Goal: Obtain resource: Download file/media

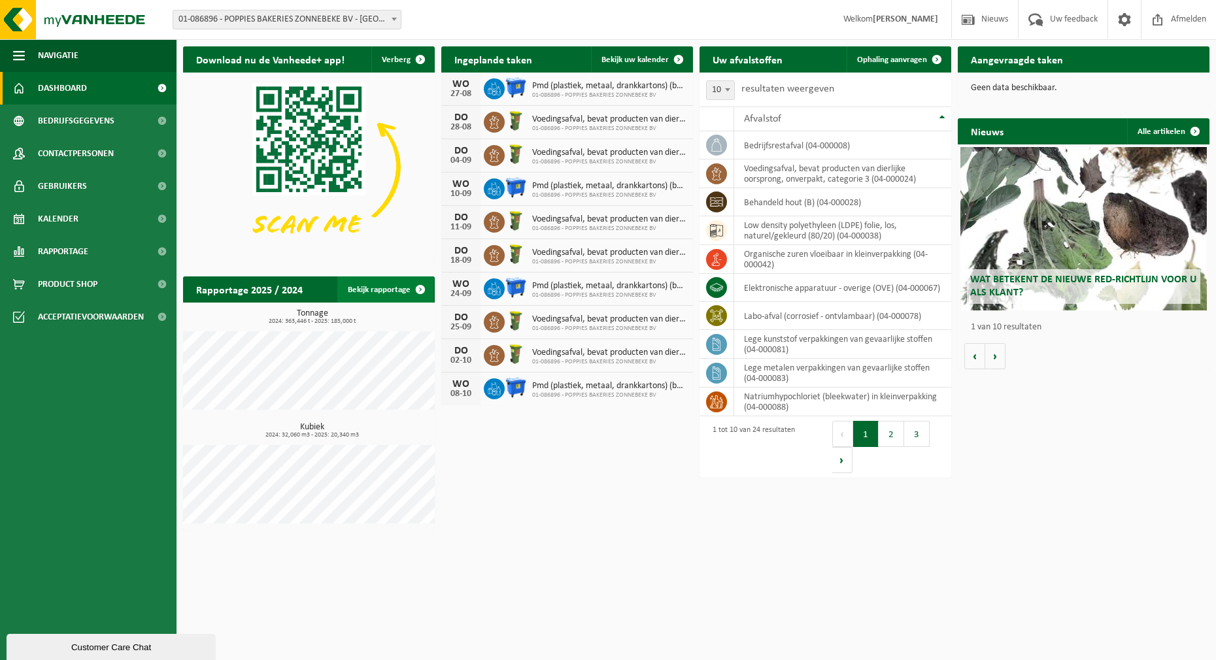
click at [374, 289] on link "Bekijk rapportage" at bounding box center [385, 289] width 96 height 26
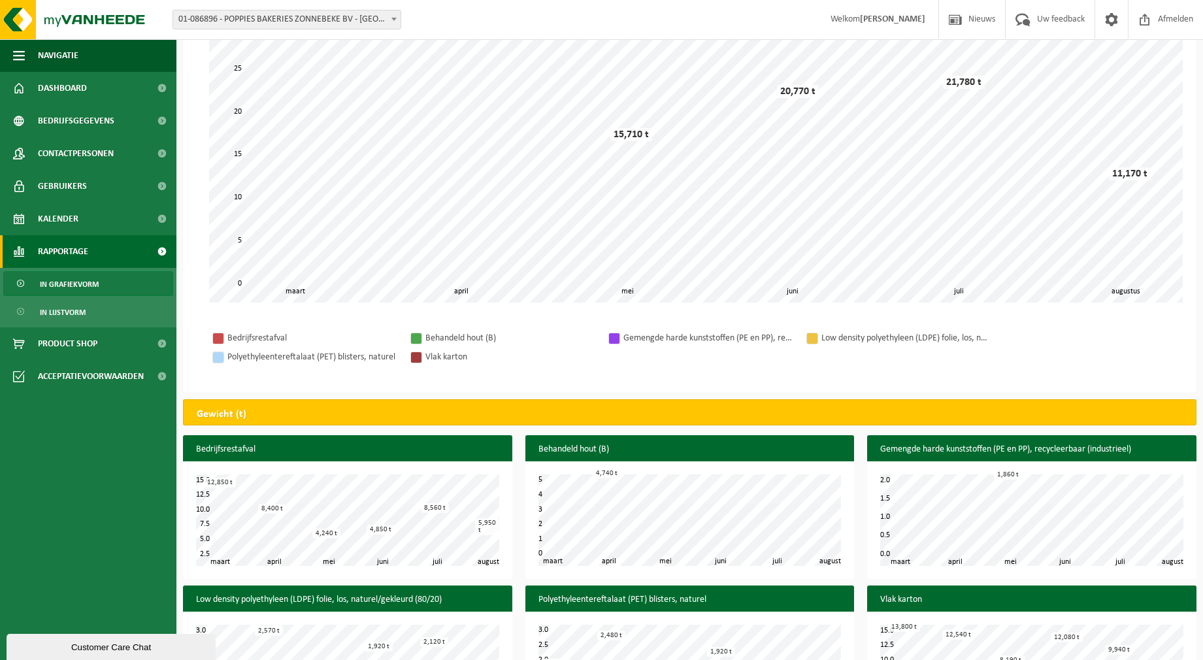
scroll to position [242, 0]
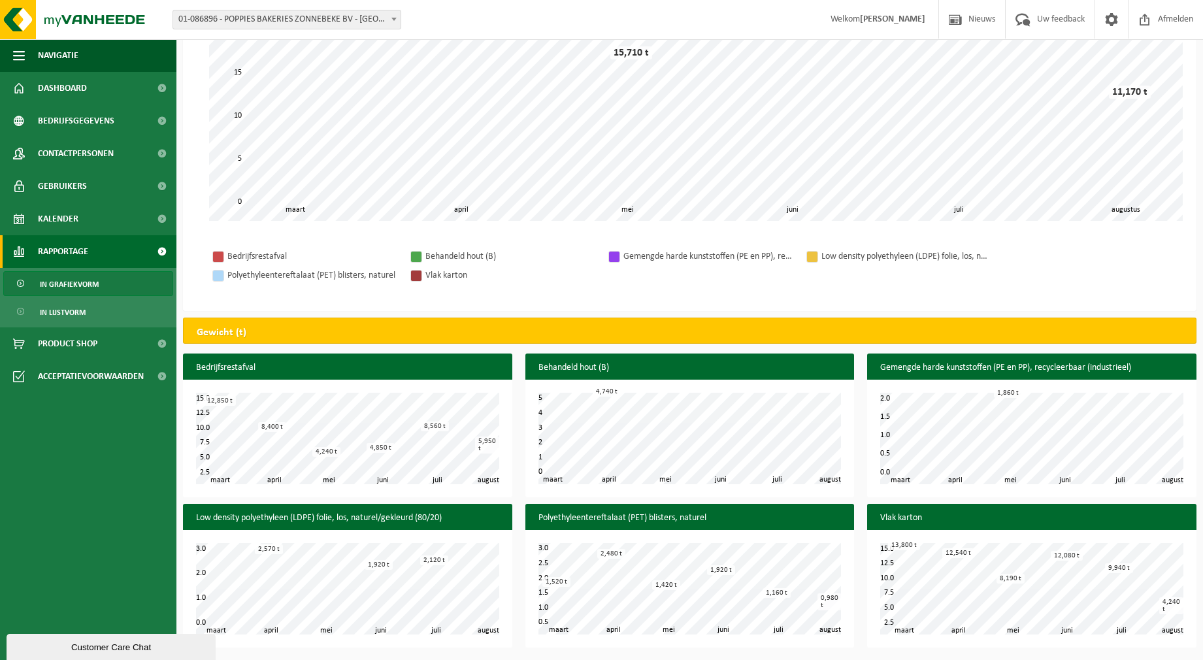
click at [312, 371] on h3 "Bedrijfsrestafval" at bounding box center [347, 368] width 329 height 29
click at [327, 454] on div "4,240 t" at bounding box center [326, 452] width 28 height 10
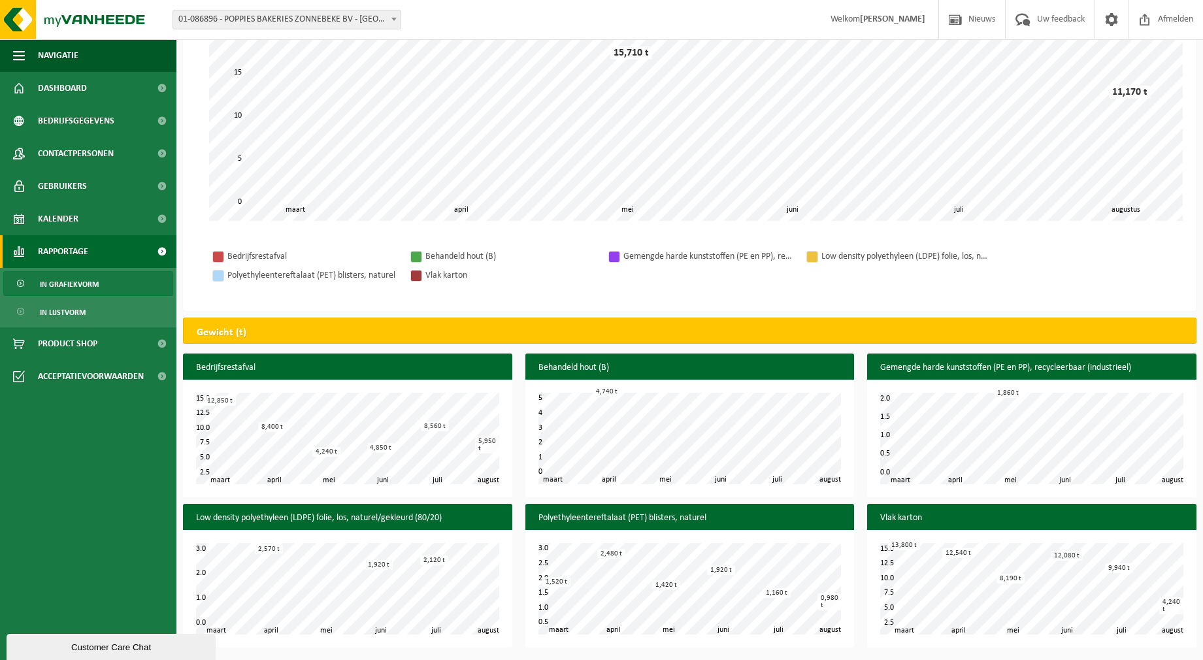
drag, startPoint x: 327, startPoint y: 454, endPoint x: 392, endPoint y: 443, distance: 65.6
click at [392, 443] on div "4,850 t" at bounding box center [381, 448] width 28 height 10
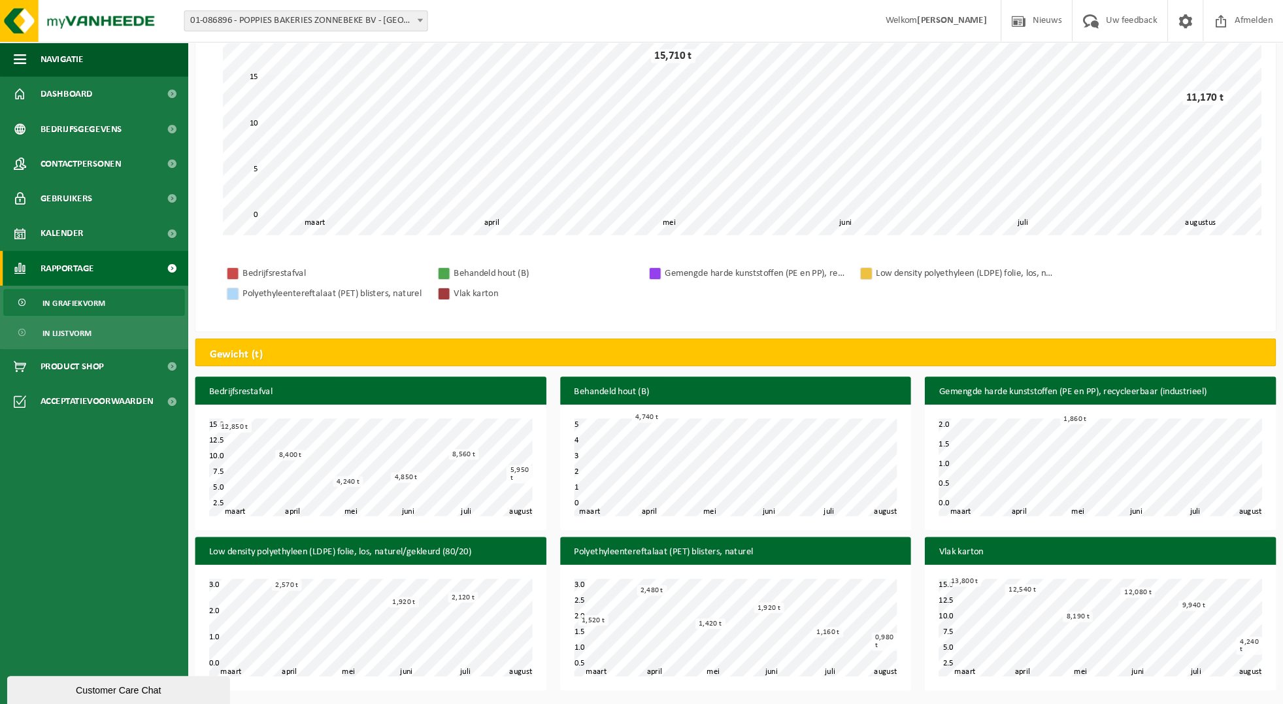
scroll to position [0, 0]
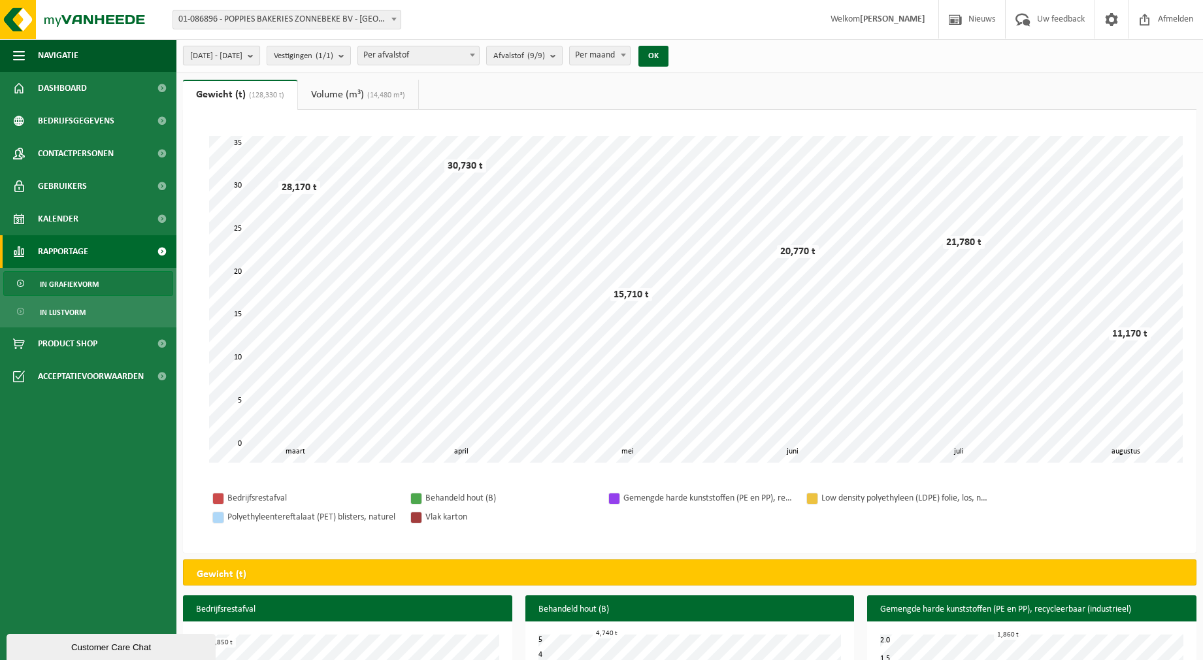
click at [259, 58] on b "submit" at bounding box center [254, 55] width 12 height 18
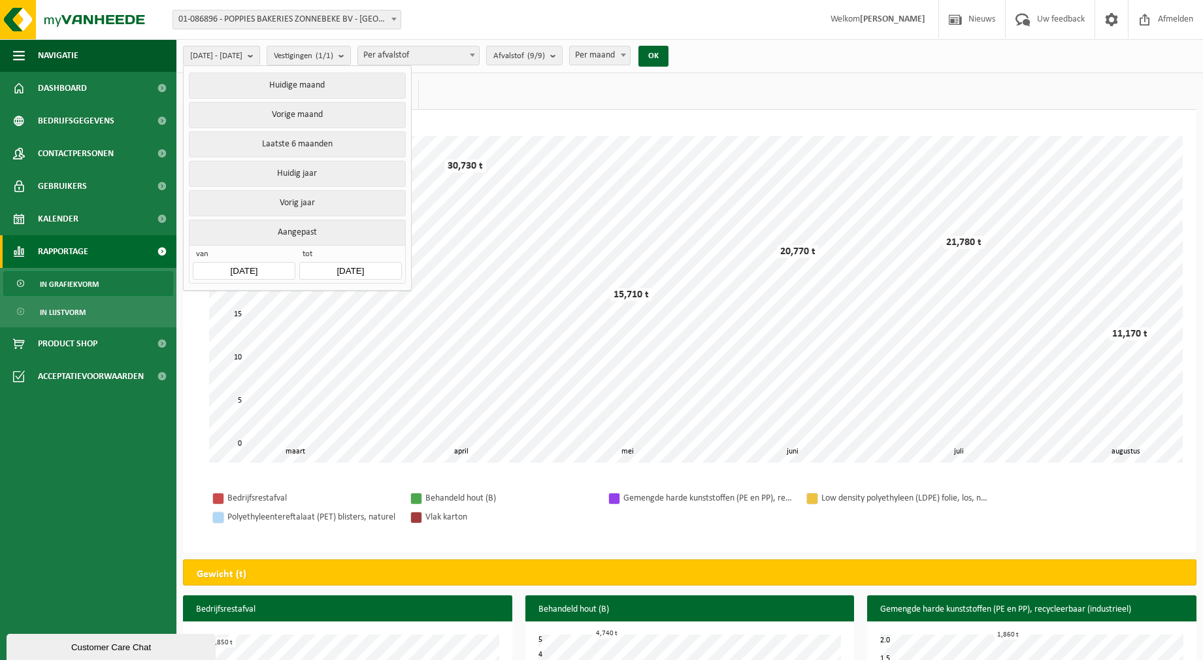
click at [303, 228] on button "Aangepast" at bounding box center [297, 232] width 216 height 25
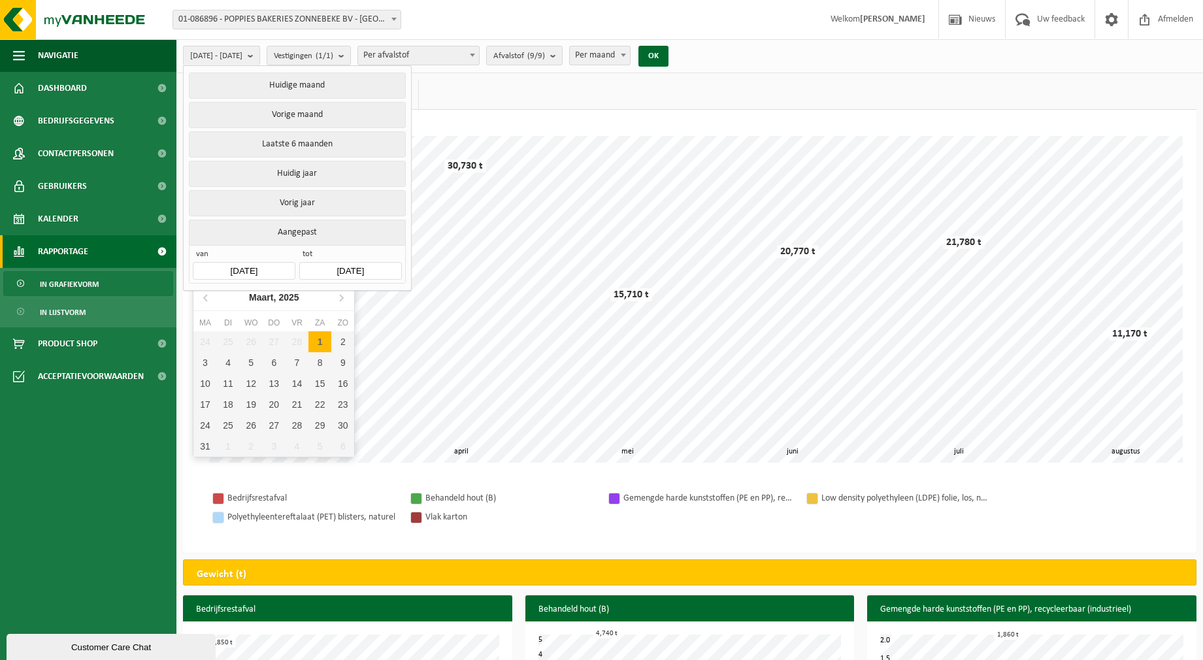
click at [244, 265] on input "[DATE]" at bounding box center [244, 271] width 102 height 18
click at [246, 264] on input "[DATE]" at bounding box center [244, 271] width 102 height 18
drag, startPoint x: 280, startPoint y: 263, endPoint x: 237, endPoint y: 263, distance: 43.8
click at [237, 263] on input "[DATE]" at bounding box center [244, 271] width 102 height 18
drag, startPoint x: 237, startPoint y: 263, endPoint x: 205, endPoint y: 300, distance: 48.2
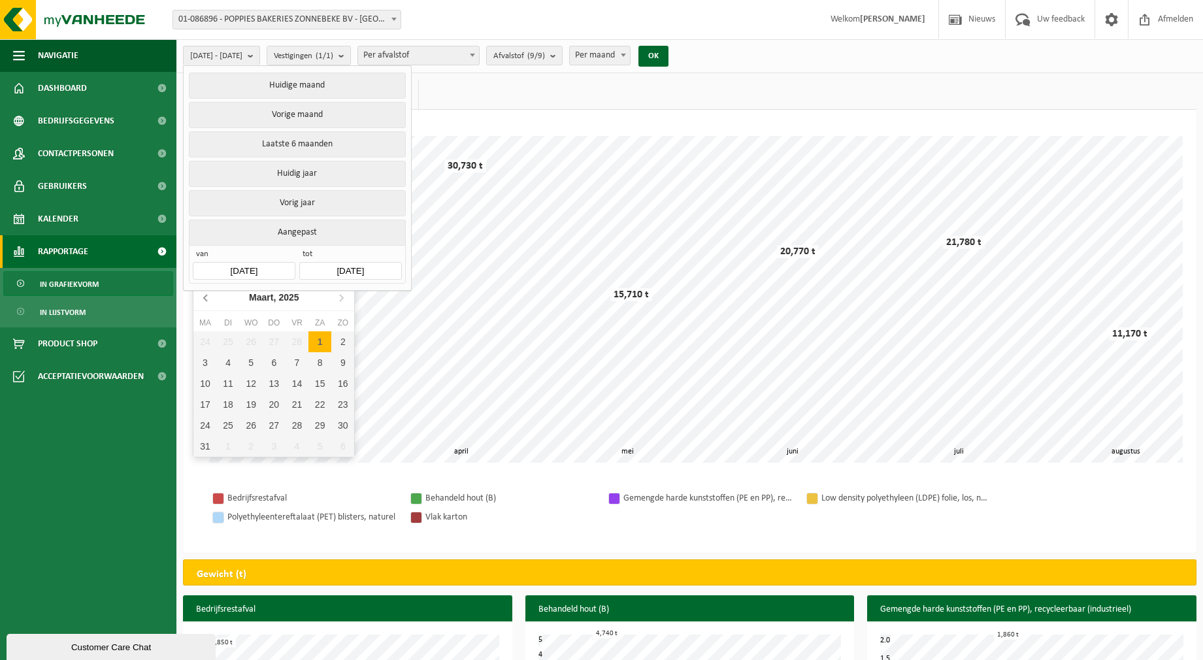
click at [205, 300] on icon at bounding box center [205, 298] width 3 height 7
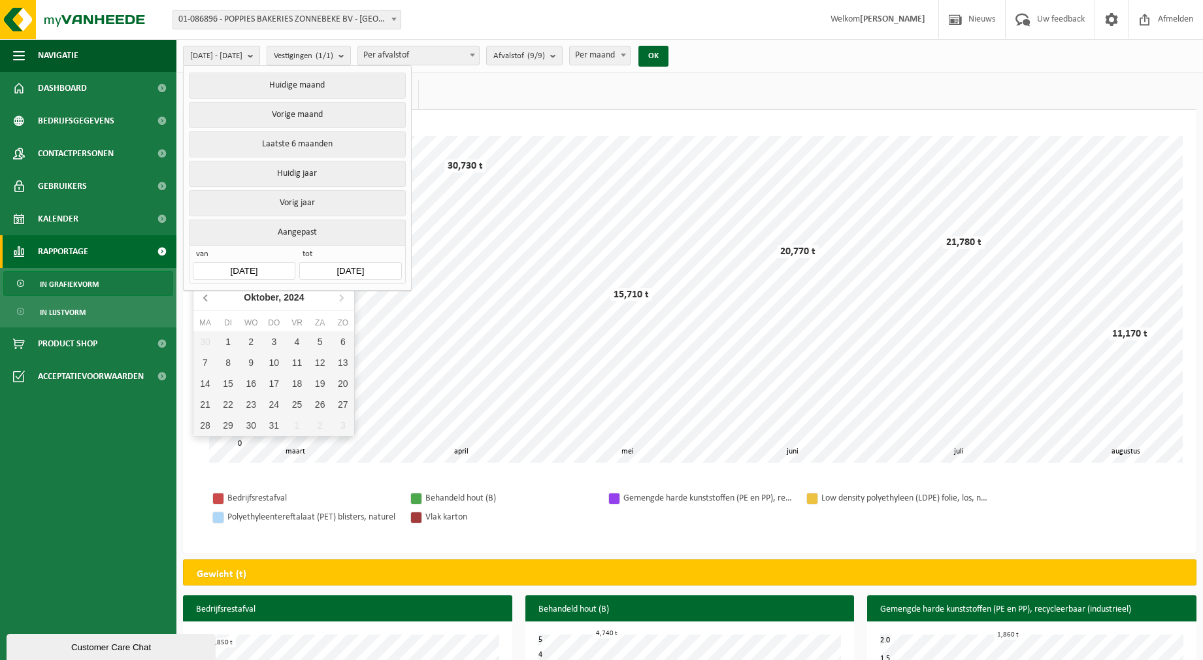
click at [205, 300] on icon at bounding box center [205, 298] width 3 height 7
click at [342, 298] on icon at bounding box center [341, 298] width 3 height 7
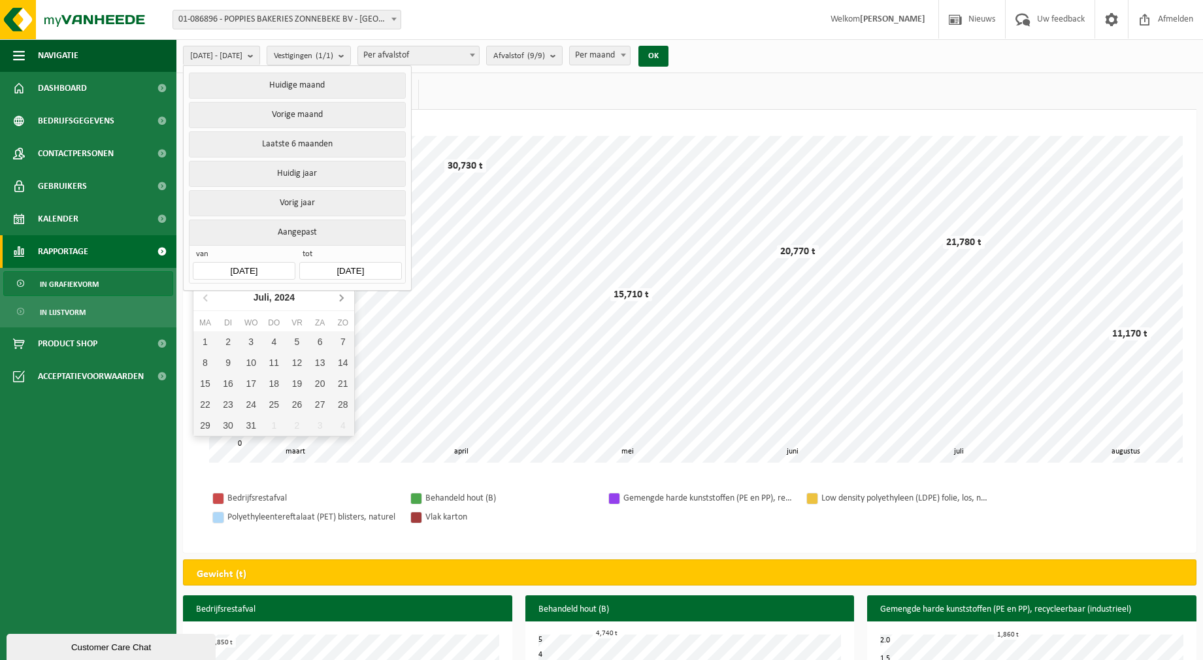
click at [342, 298] on icon at bounding box center [341, 298] width 3 height 7
click at [267, 340] on div "1" at bounding box center [274, 341] width 23 height 21
type input "[DATE]"
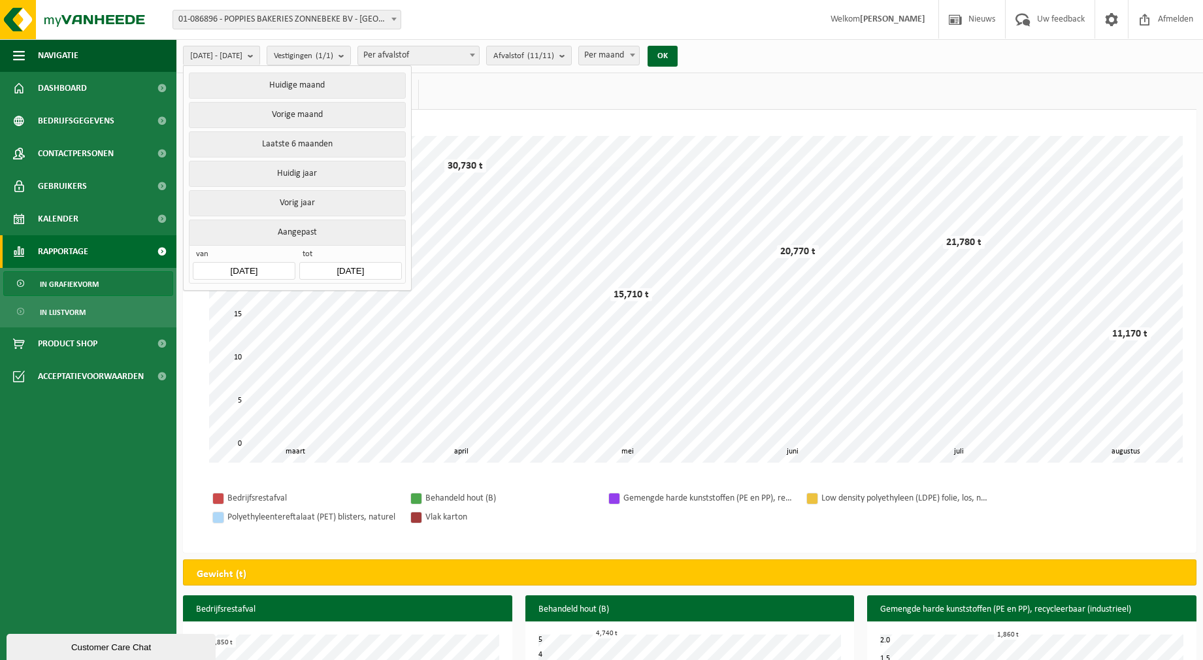
click at [340, 480] on div "Bedrijfsrestafval Behandeld hout (B) Gemengde harde kunststoffen (PE en PP), re…" at bounding box center [689, 508] width 987 height 64
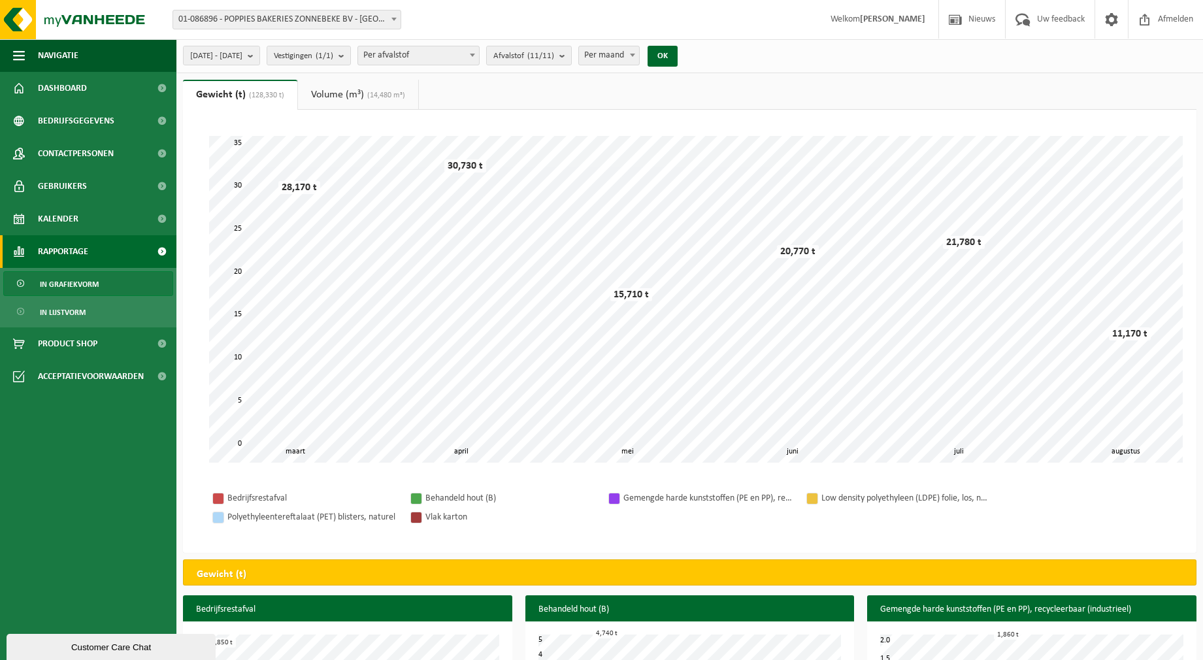
click at [479, 57] on span at bounding box center [472, 54] width 13 height 17
click at [571, 59] on b "submit" at bounding box center [565, 55] width 12 height 18
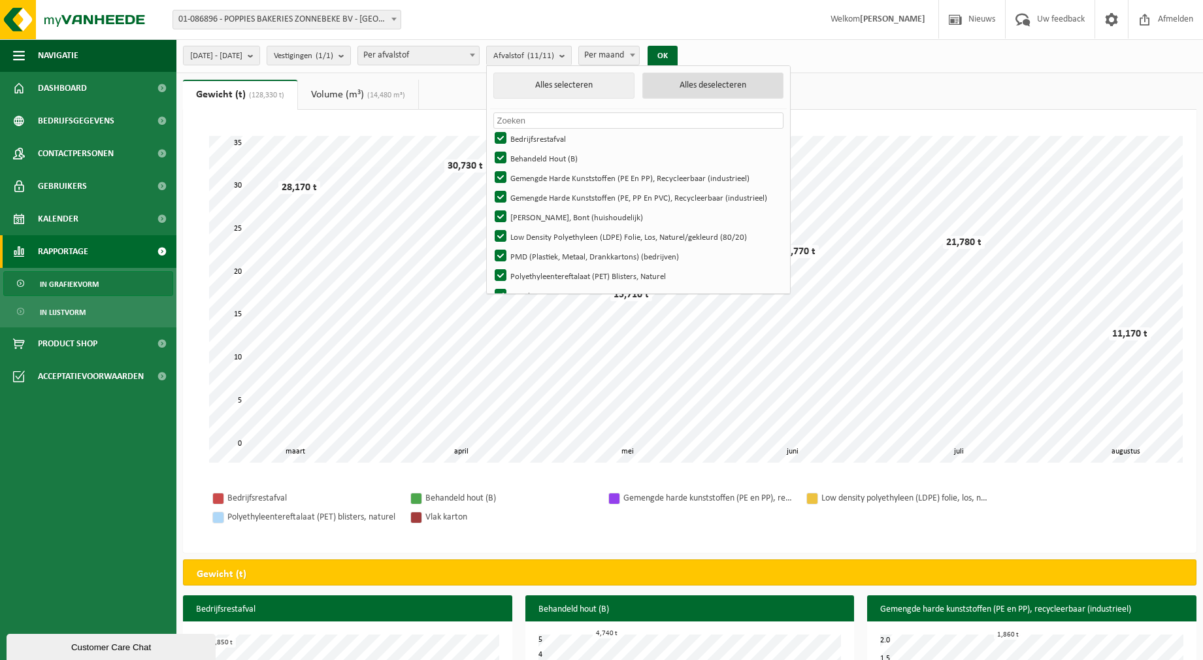
click at [727, 83] on button "Alles deselecteren" at bounding box center [712, 86] width 141 height 26
checkbox input "false"
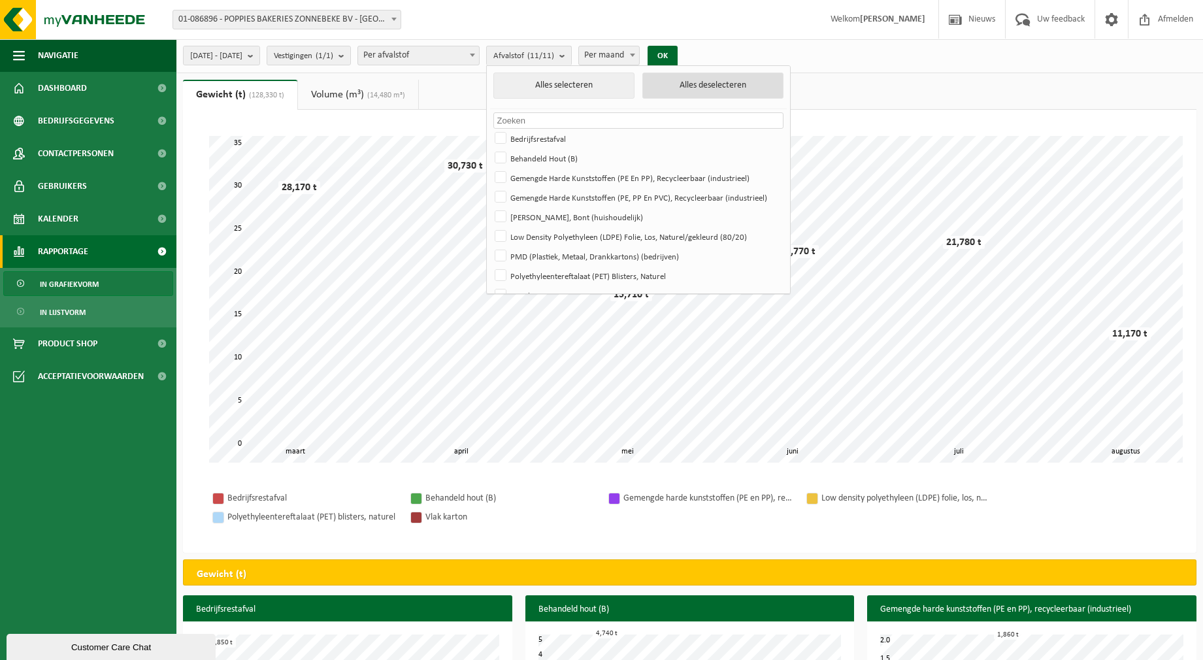
checkbox input "false"
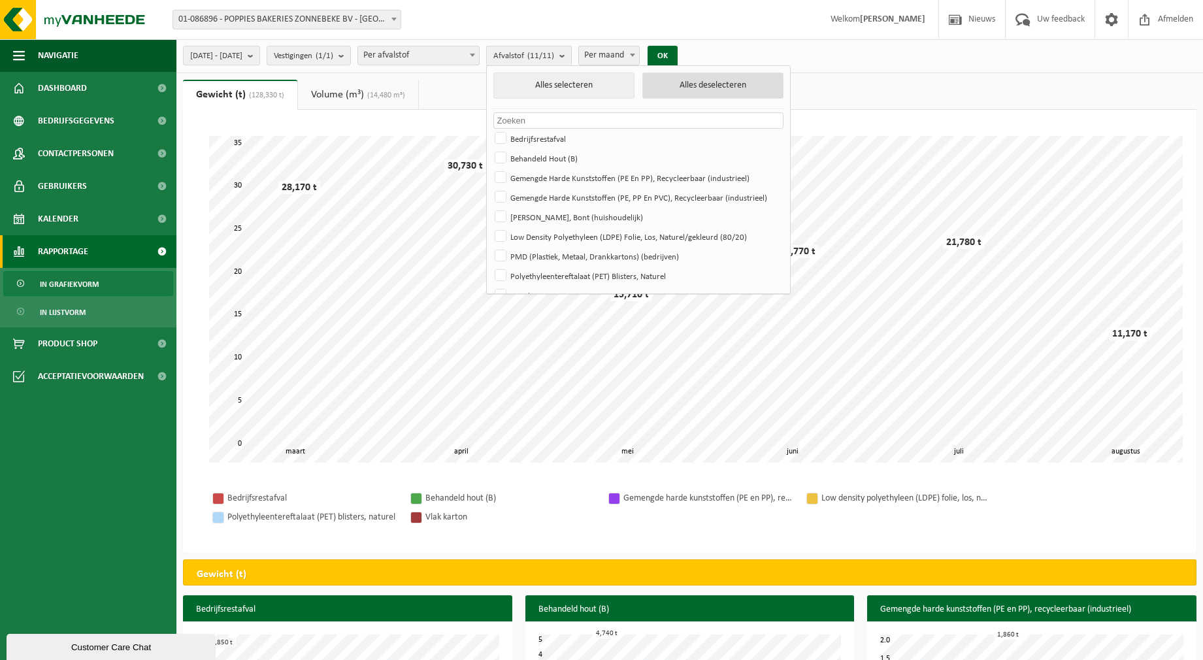
checkbox input "false"
click at [534, 137] on label "Bedrijfsrestafval" at bounding box center [637, 139] width 291 height 20
click at [490, 129] on input "Bedrijfsrestafval" at bounding box center [489, 128] width 1 height 1
checkbox input "true"
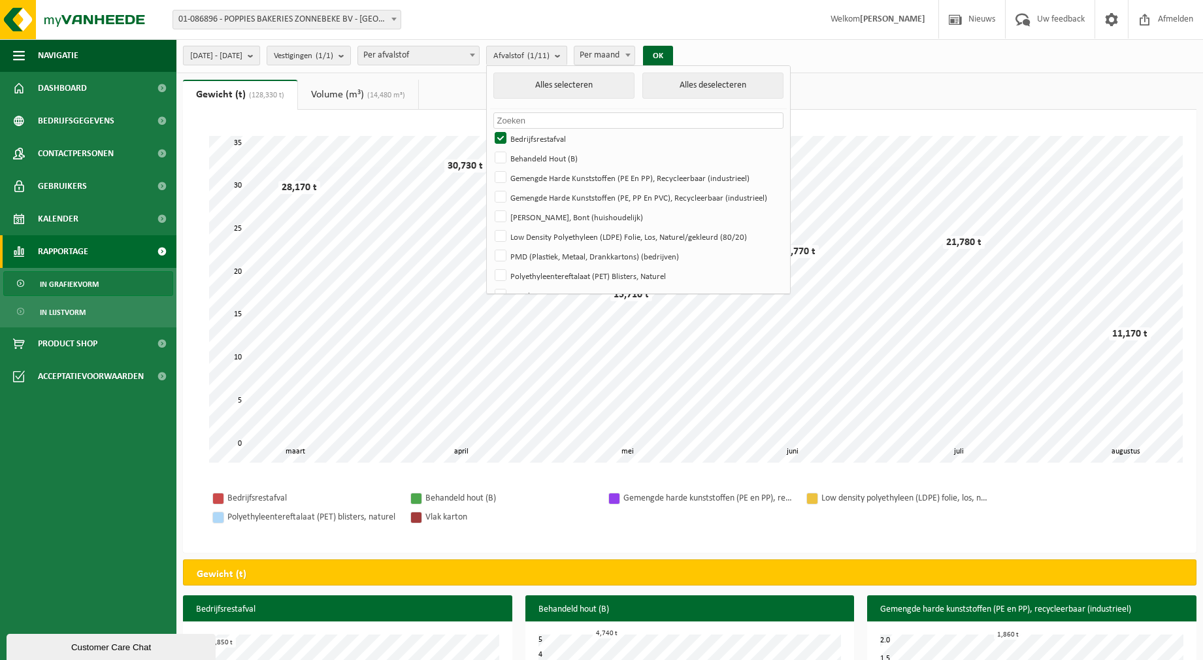
click at [259, 55] on b "submit" at bounding box center [254, 55] width 12 height 18
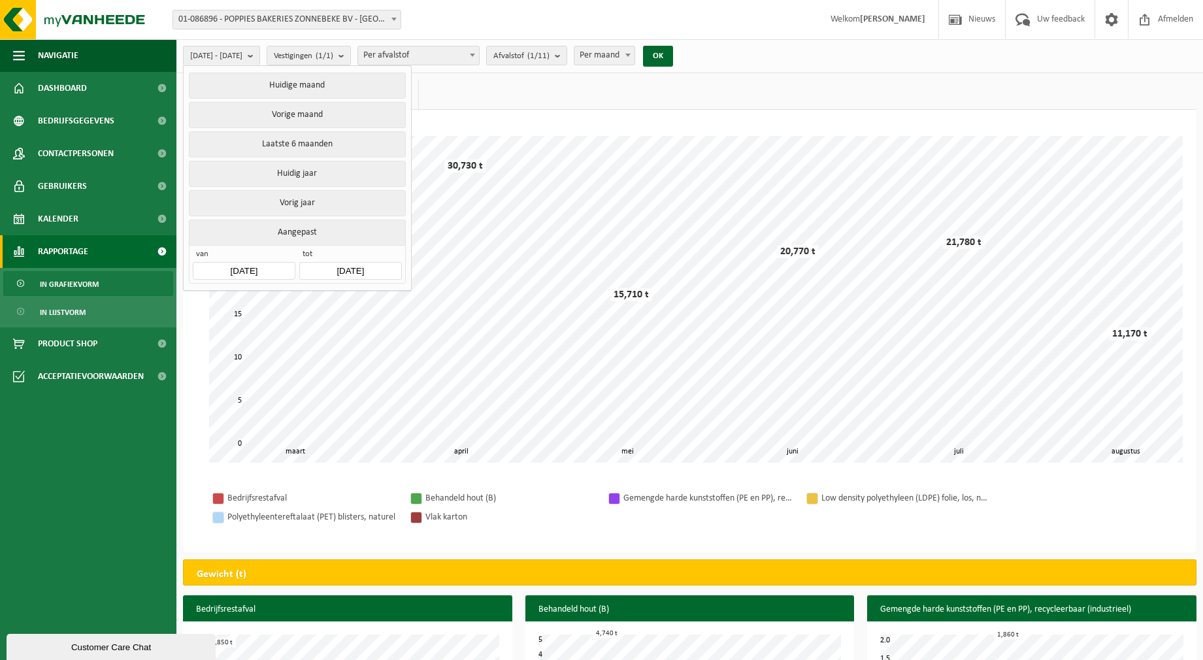
click at [247, 271] on input "[DATE]" at bounding box center [244, 271] width 102 height 18
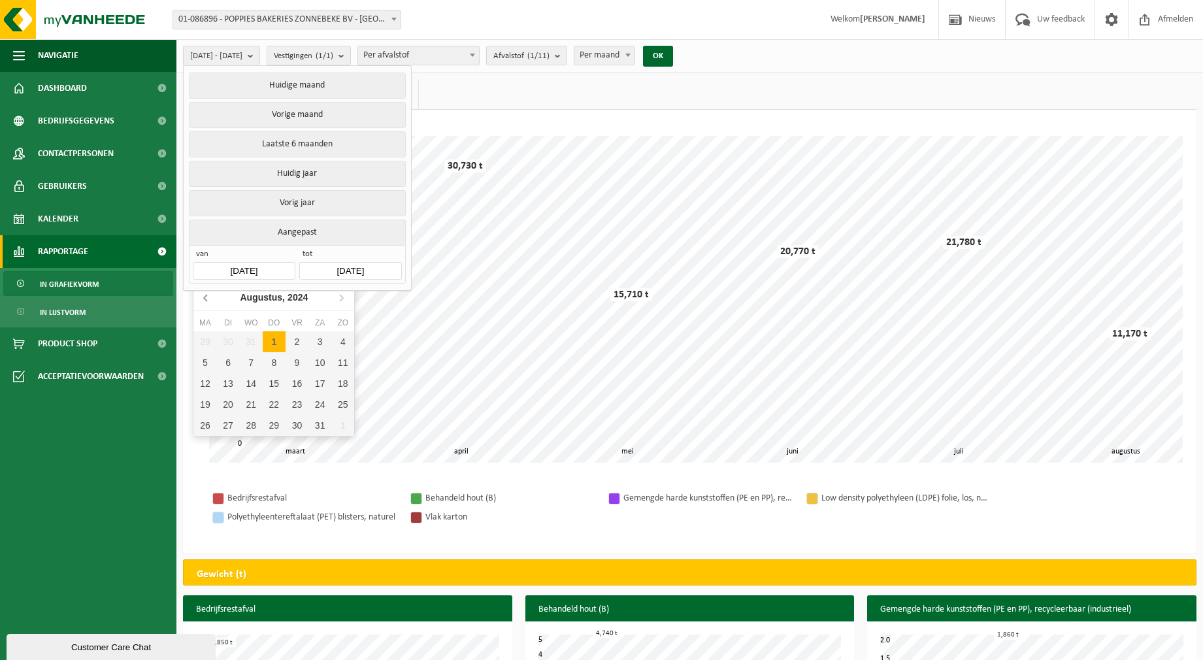
click at [198, 294] on icon at bounding box center [206, 297] width 21 height 21
click at [673, 56] on button "OK" at bounding box center [658, 56] width 30 height 21
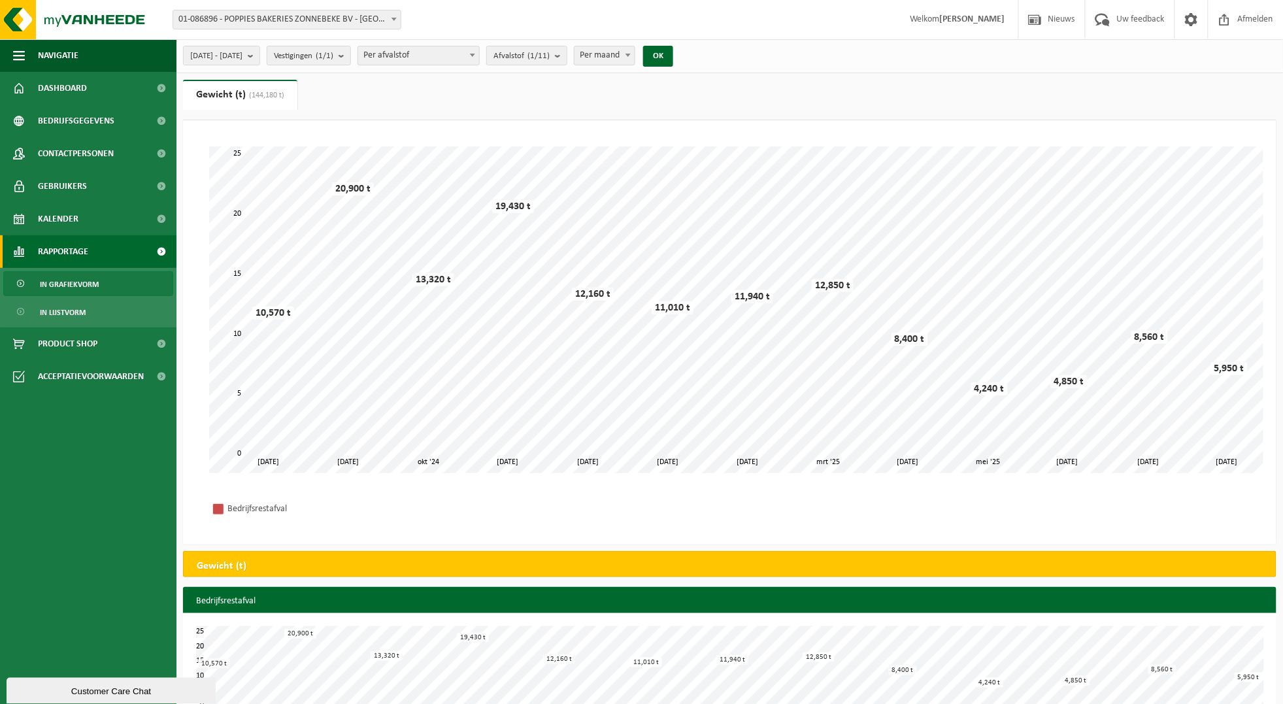
scroll to position [39, 0]
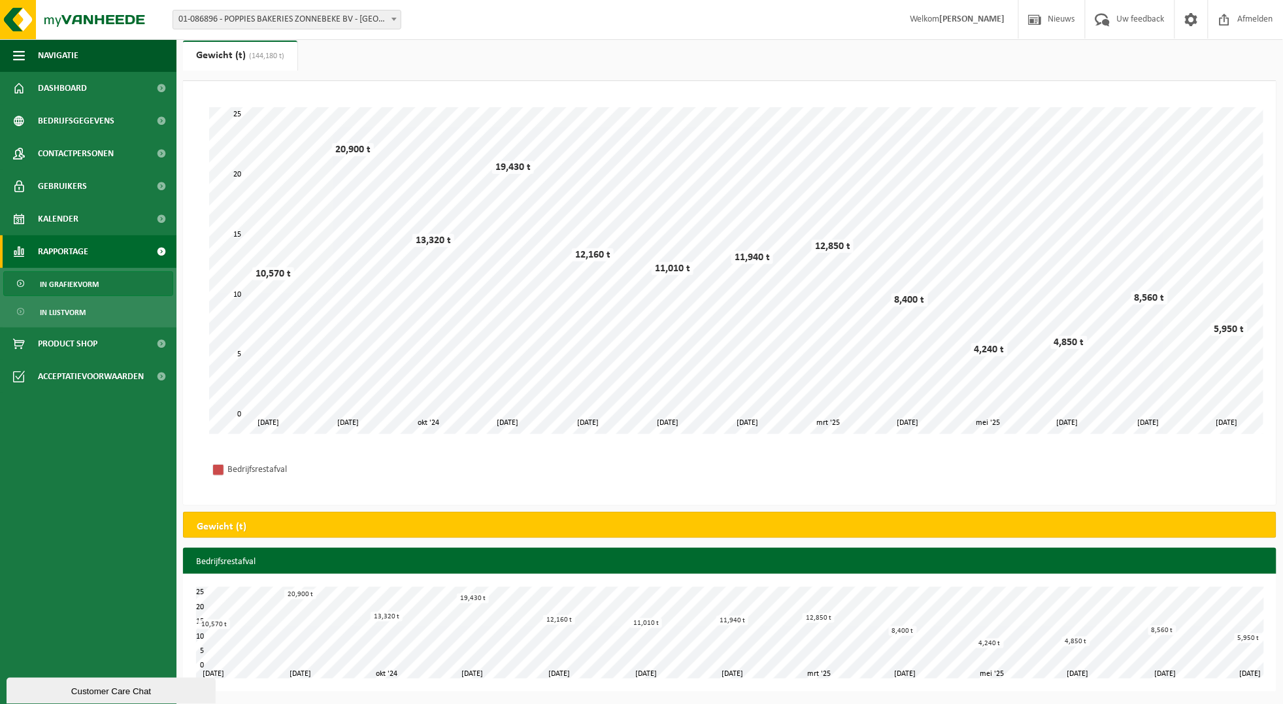
click at [71, 607] on ul "Navigatie Nieuws Uw feedback Afmelden Dashboard Bedrijfsgegevens Contactpersone…" at bounding box center [88, 371] width 176 height 665
click at [154, 659] on button "Customer Care Chat" at bounding box center [111, 690] width 209 height 26
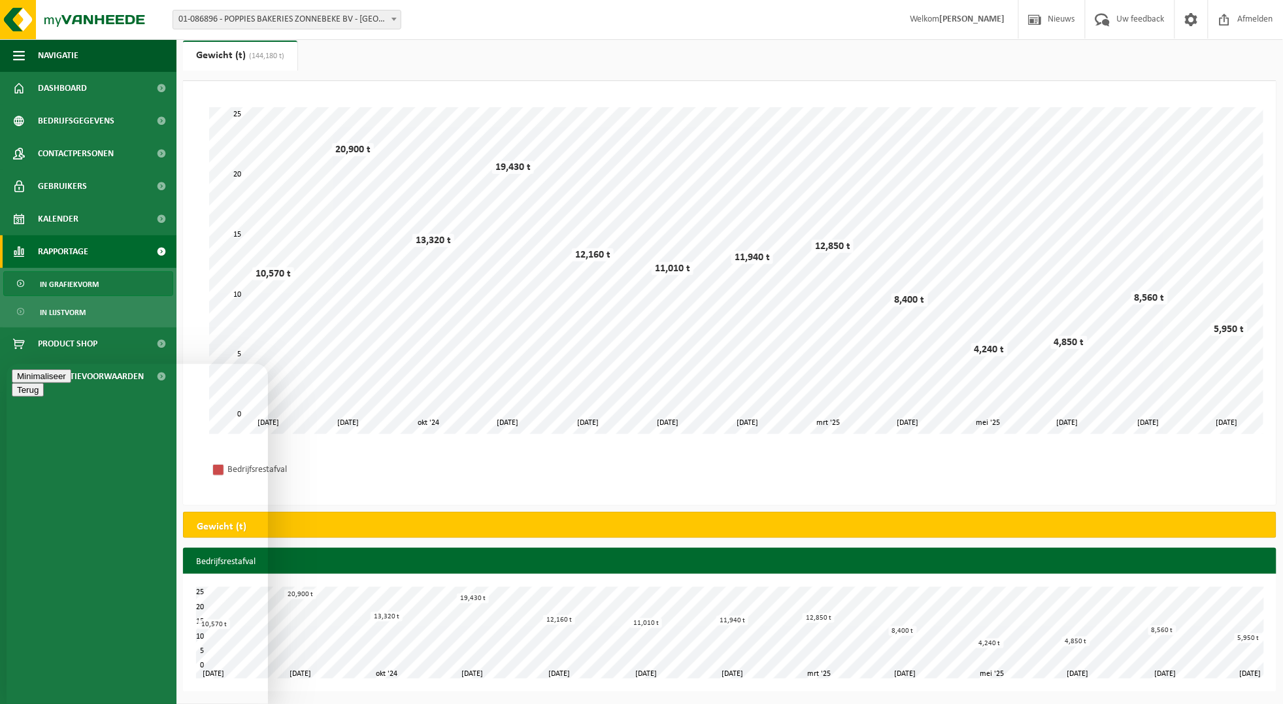
click at [71, 374] on button "Minimaliseer" at bounding box center [41, 376] width 59 height 14
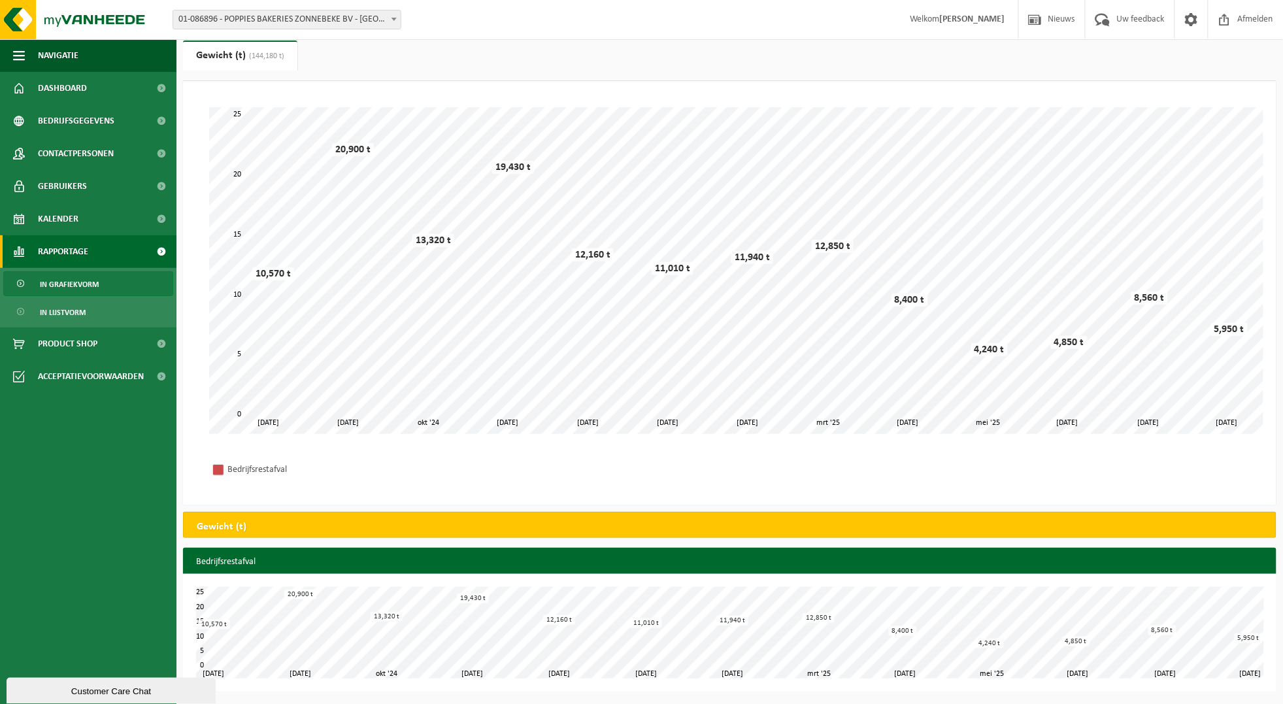
click at [67, 284] on span "In grafiekvorm" at bounding box center [69, 284] width 59 height 25
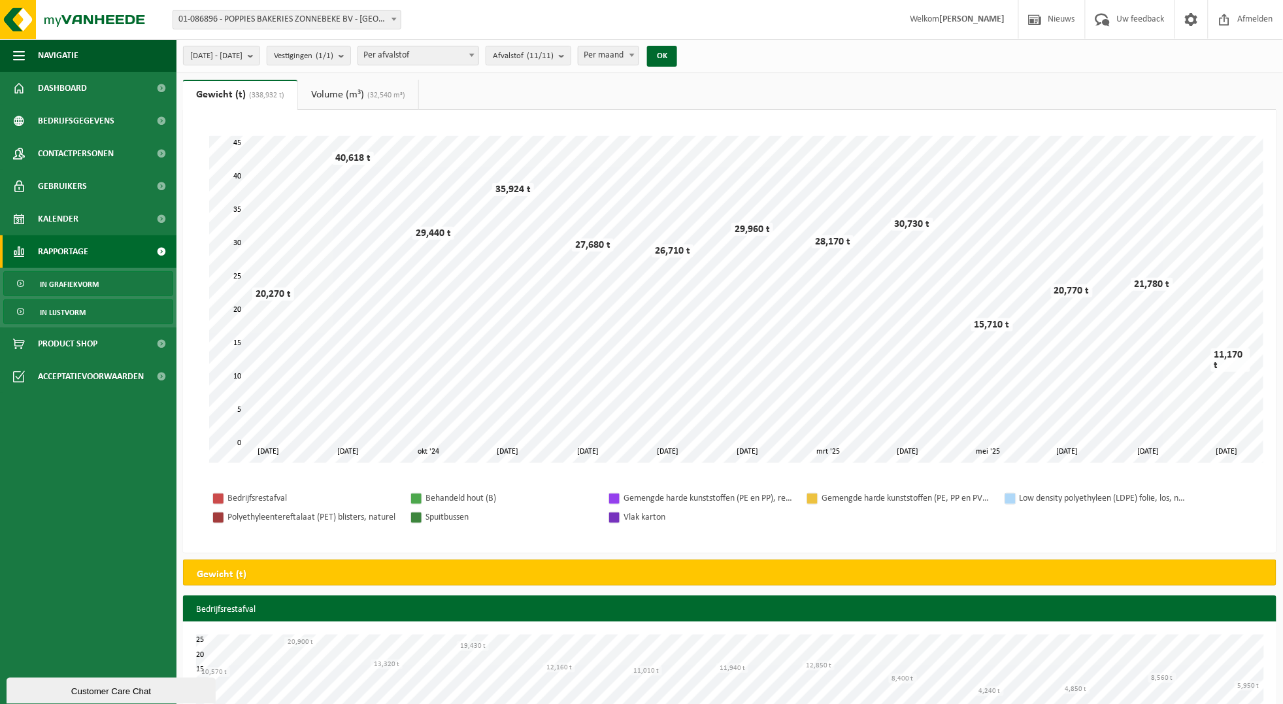
click at [76, 310] on span "In lijstvorm" at bounding box center [63, 312] width 46 height 25
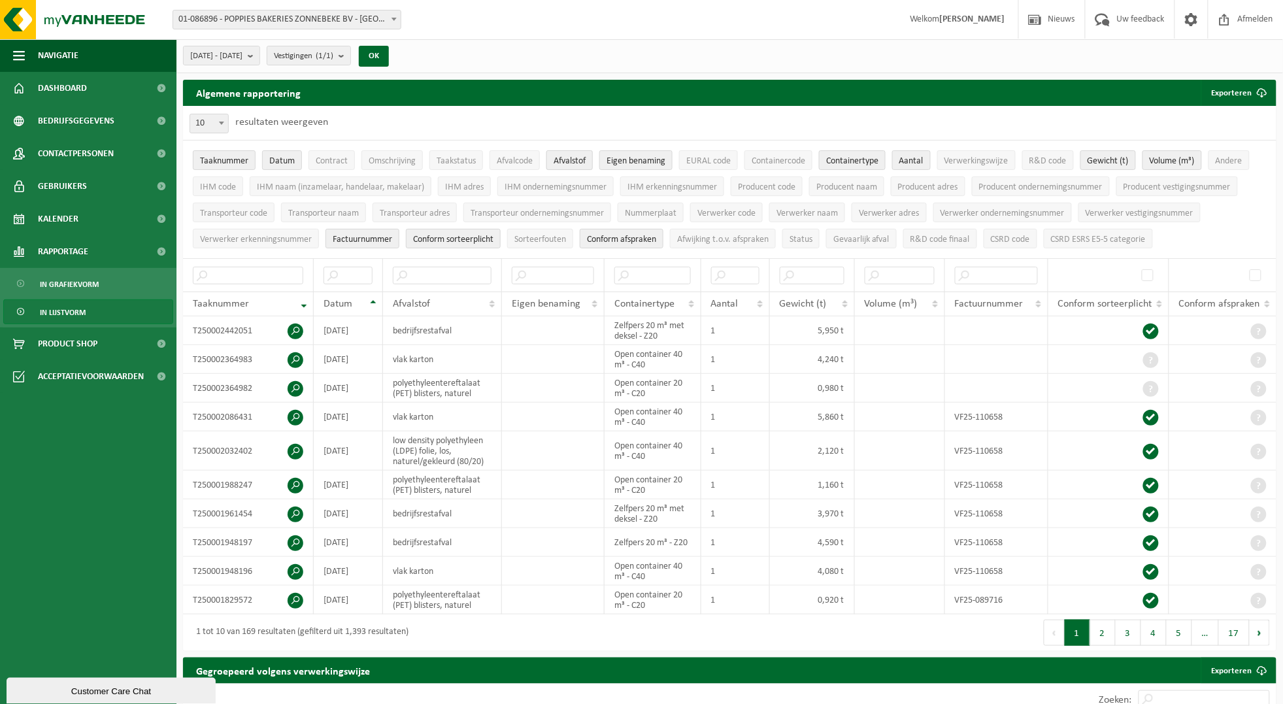
click at [576, 160] on span "Afvalstof" at bounding box center [570, 161] width 32 height 10
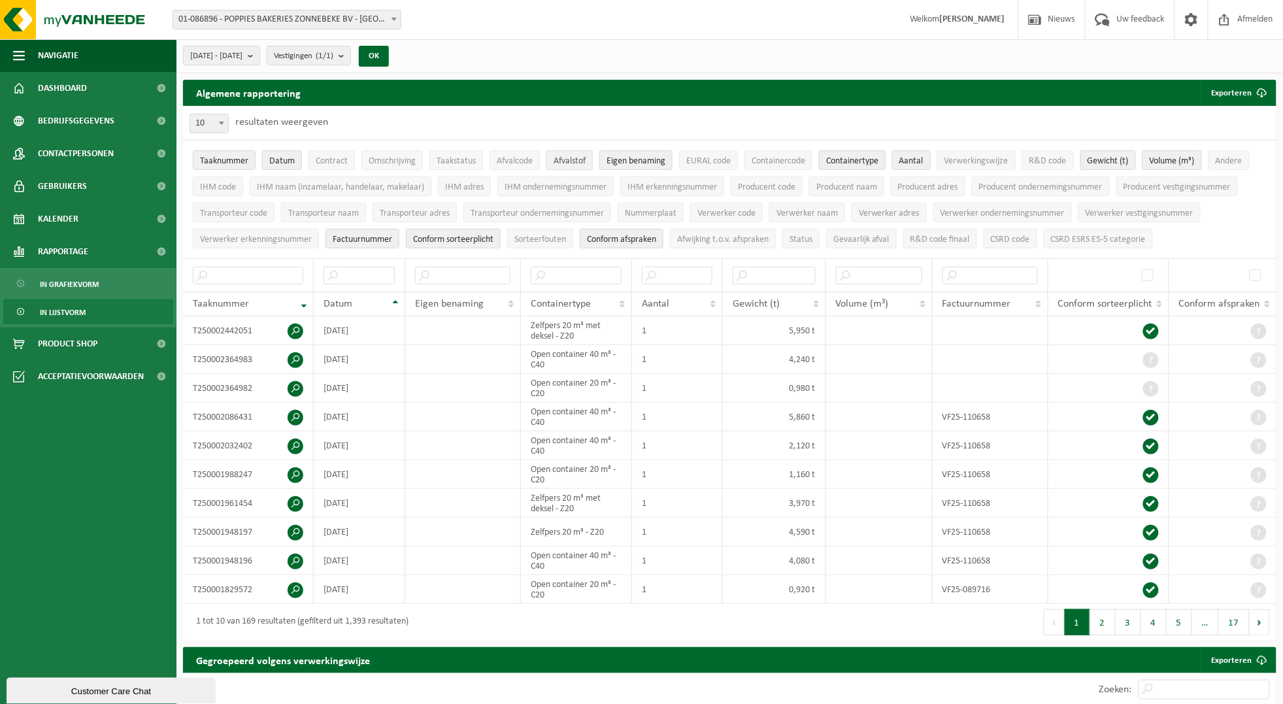
click at [576, 160] on span "Afvalstof" at bounding box center [570, 161] width 32 height 10
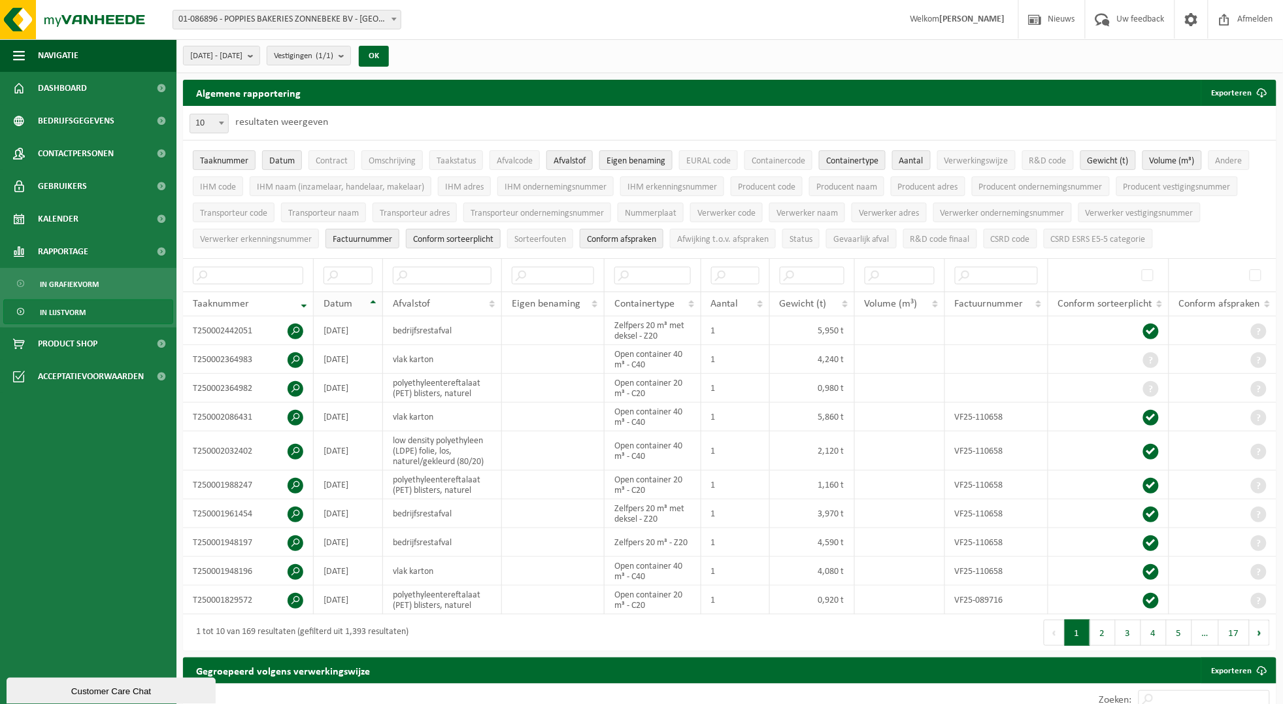
click at [370, 303] on th "Datum" at bounding box center [348, 303] width 69 height 25
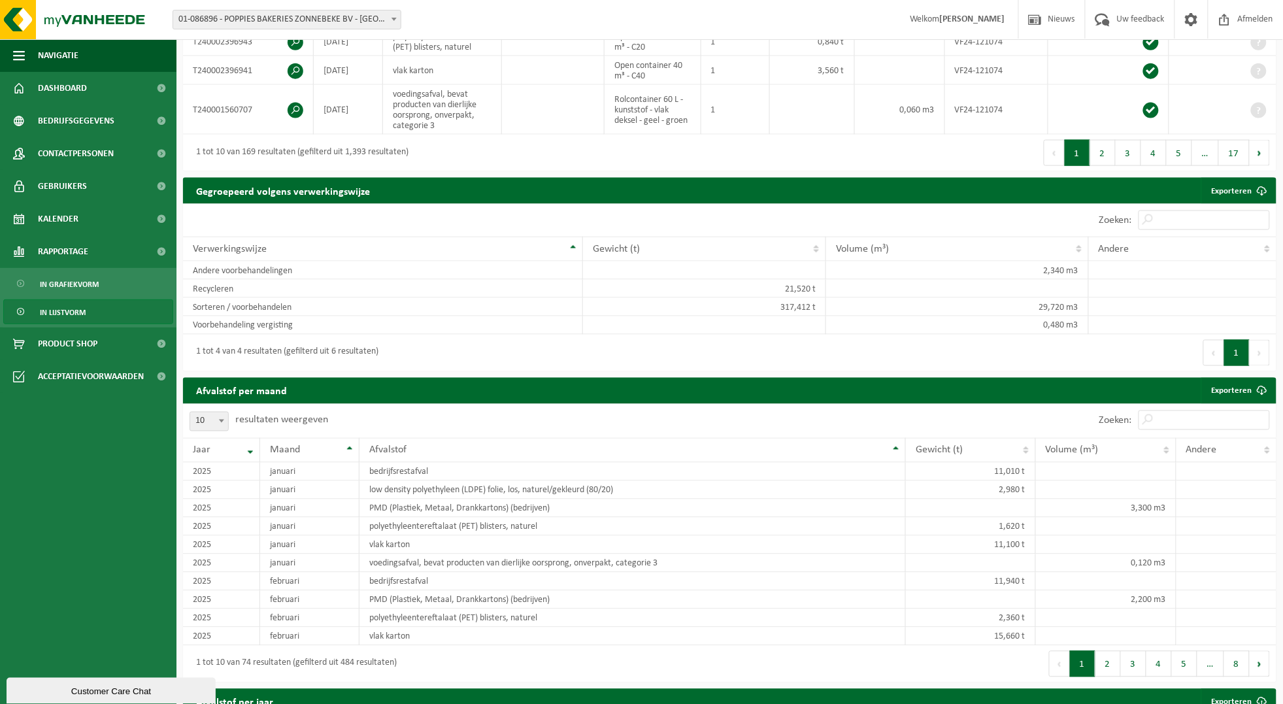
scroll to position [41, 0]
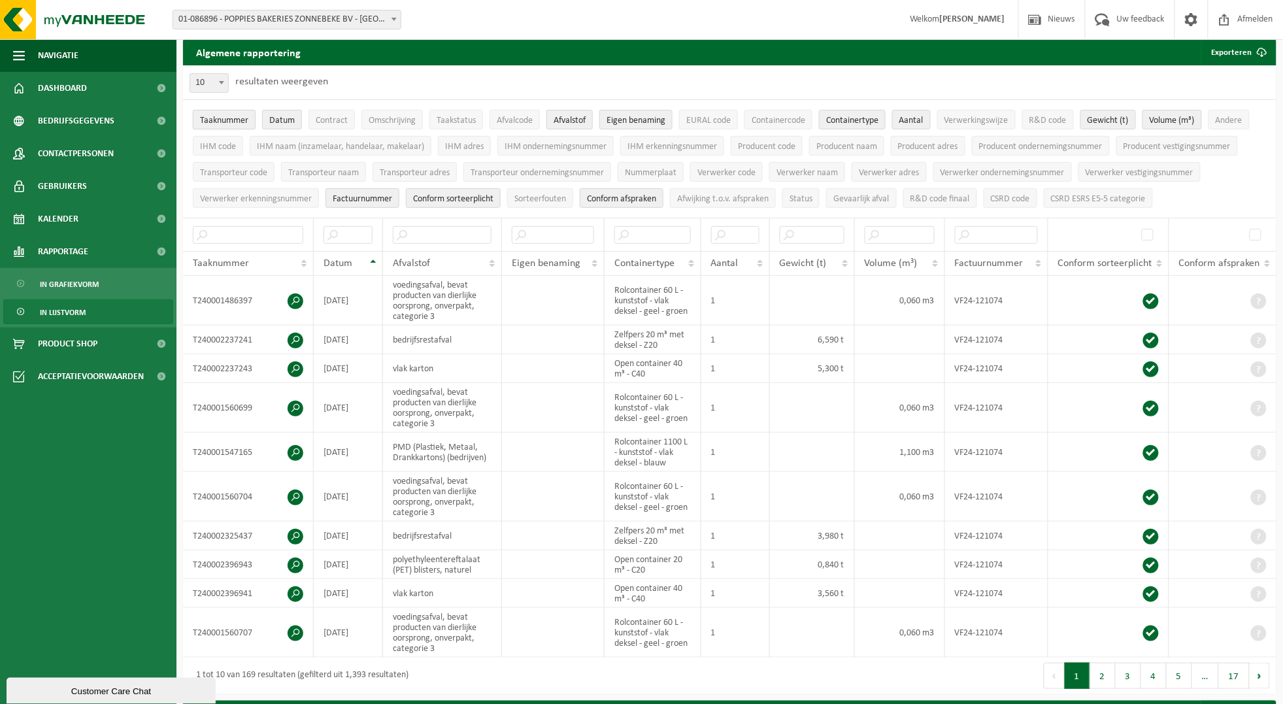
click at [226, 121] on span "Taaknummer" at bounding box center [224, 121] width 48 height 10
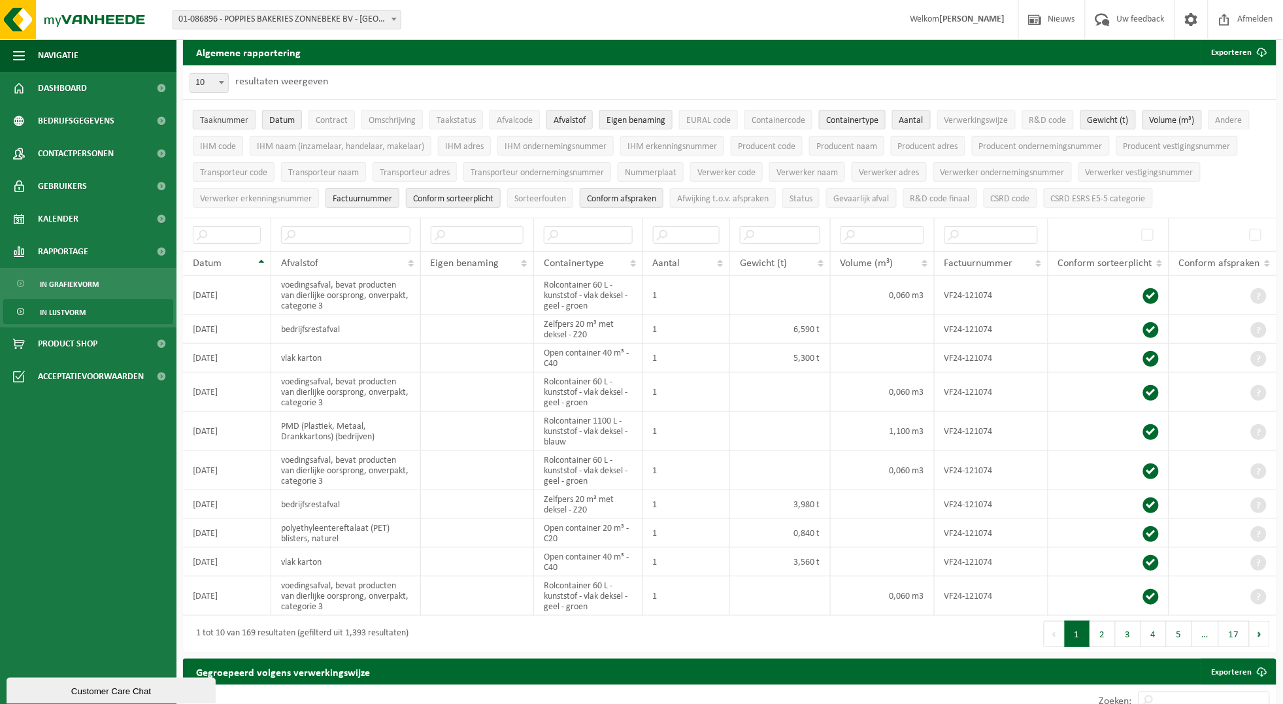
click at [226, 121] on span "Taaknummer" at bounding box center [224, 121] width 48 height 10
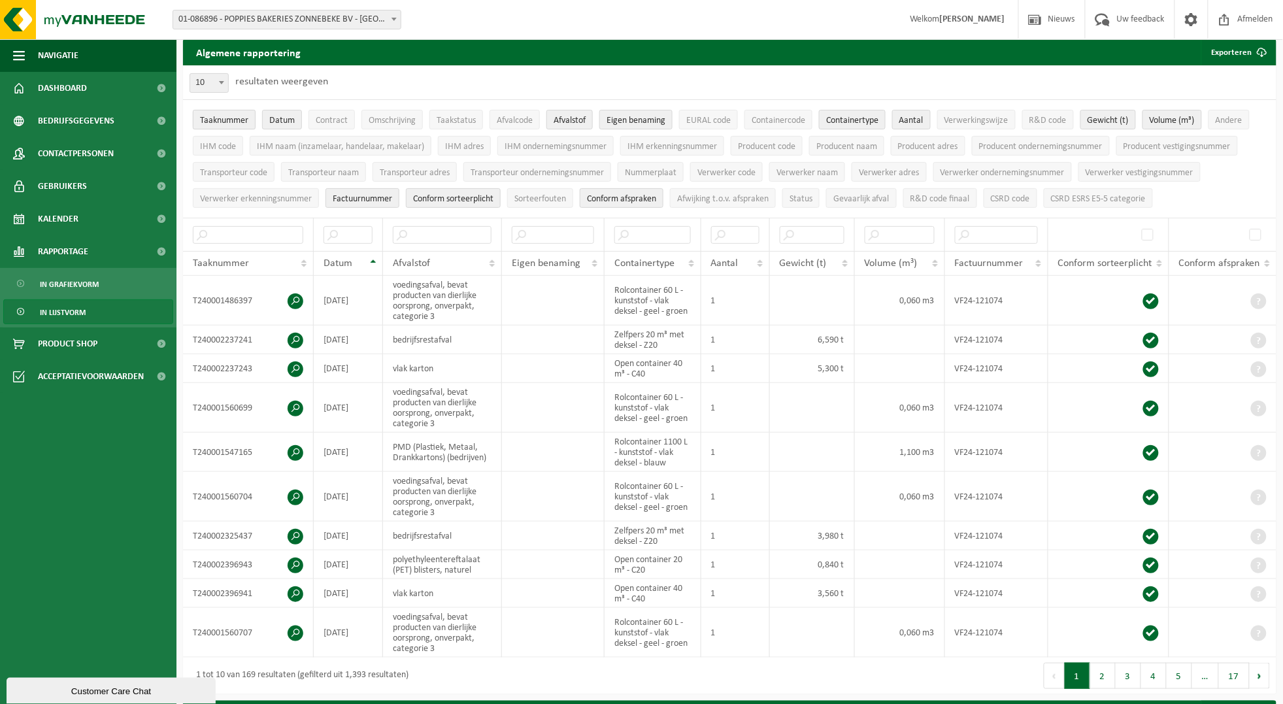
click at [226, 121] on span "Taaknummer" at bounding box center [224, 121] width 48 height 10
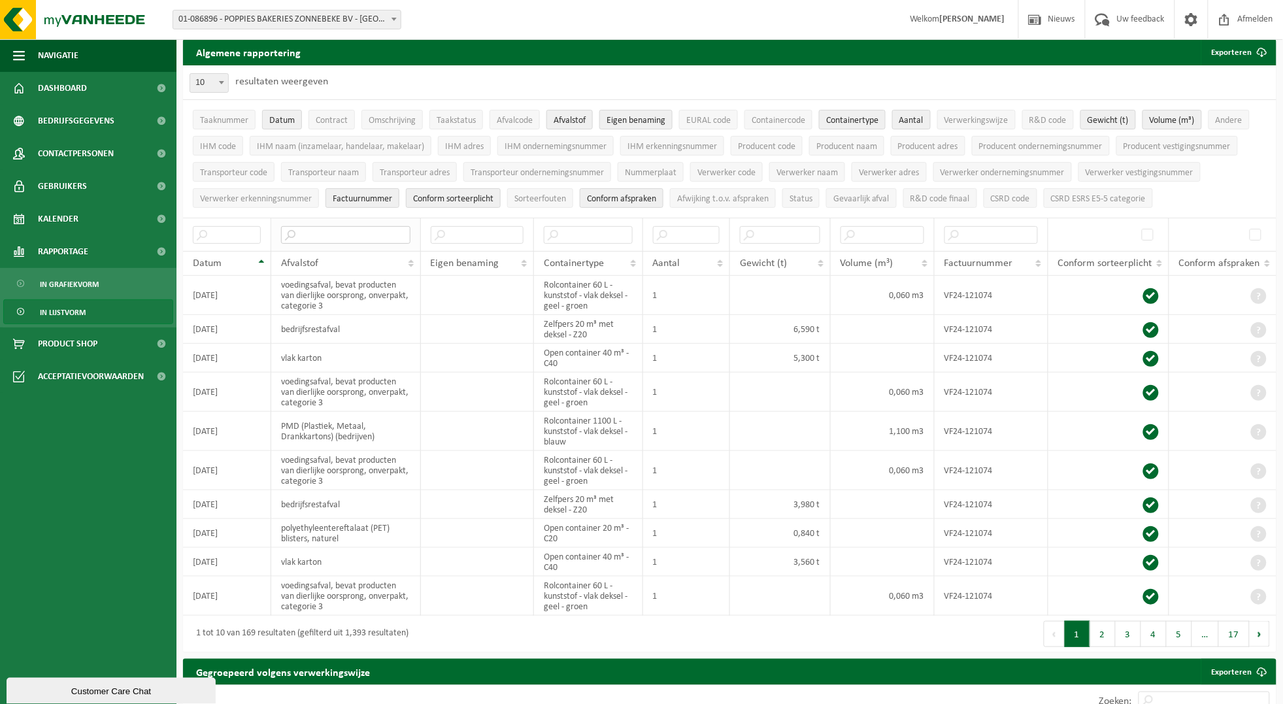
click at [323, 237] on input "text" at bounding box center [345, 235] width 129 height 18
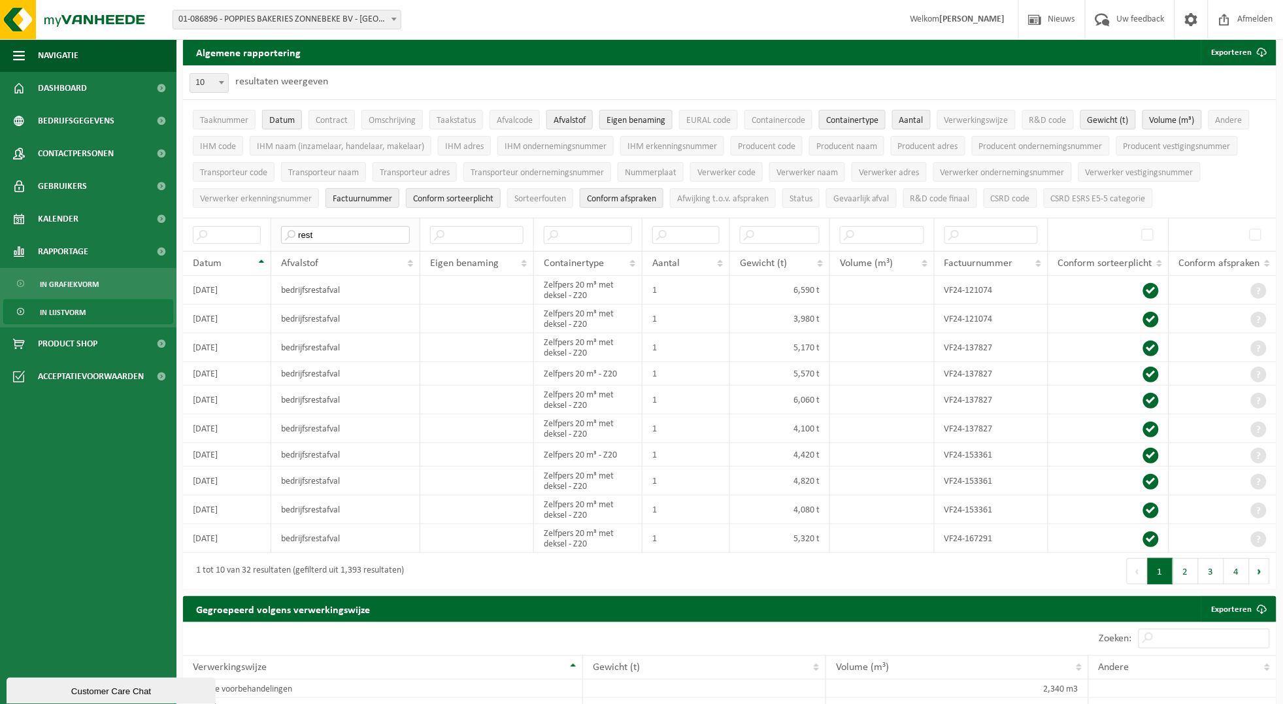
type input "rest"
click at [220, 234] on input "text" at bounding box center [227, 235] width 68 height 18
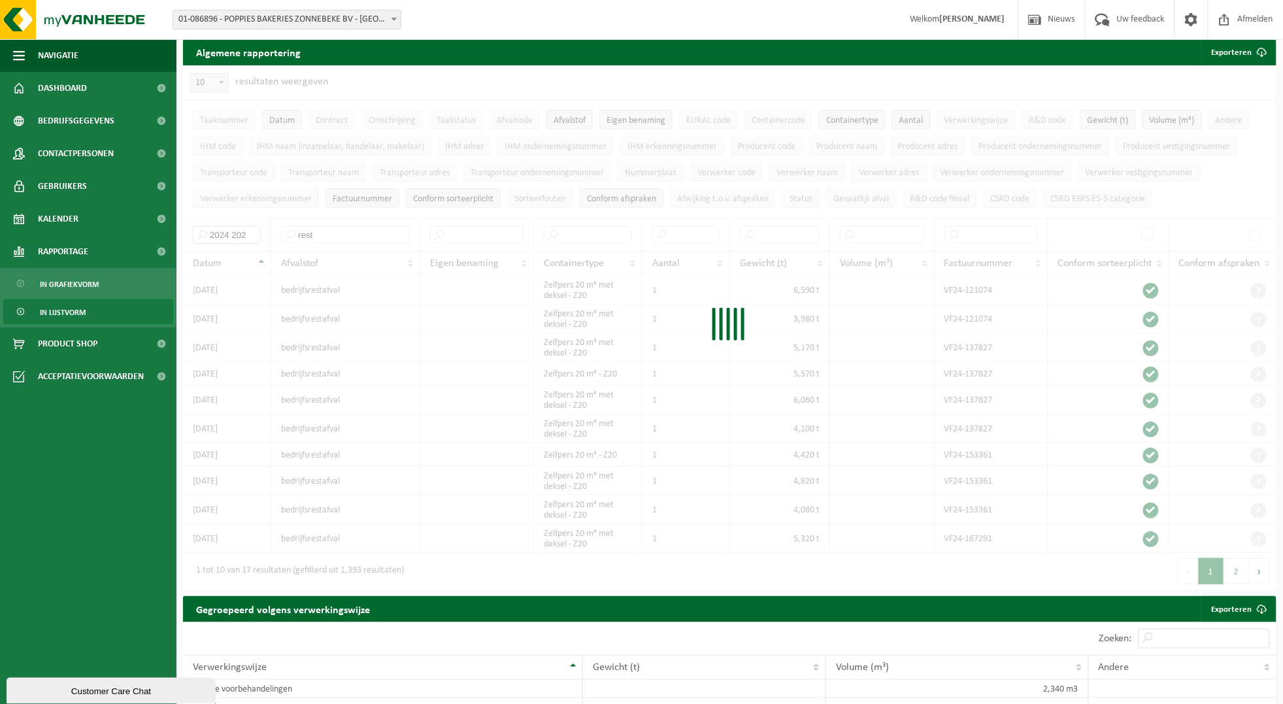
type input "2024 2025"
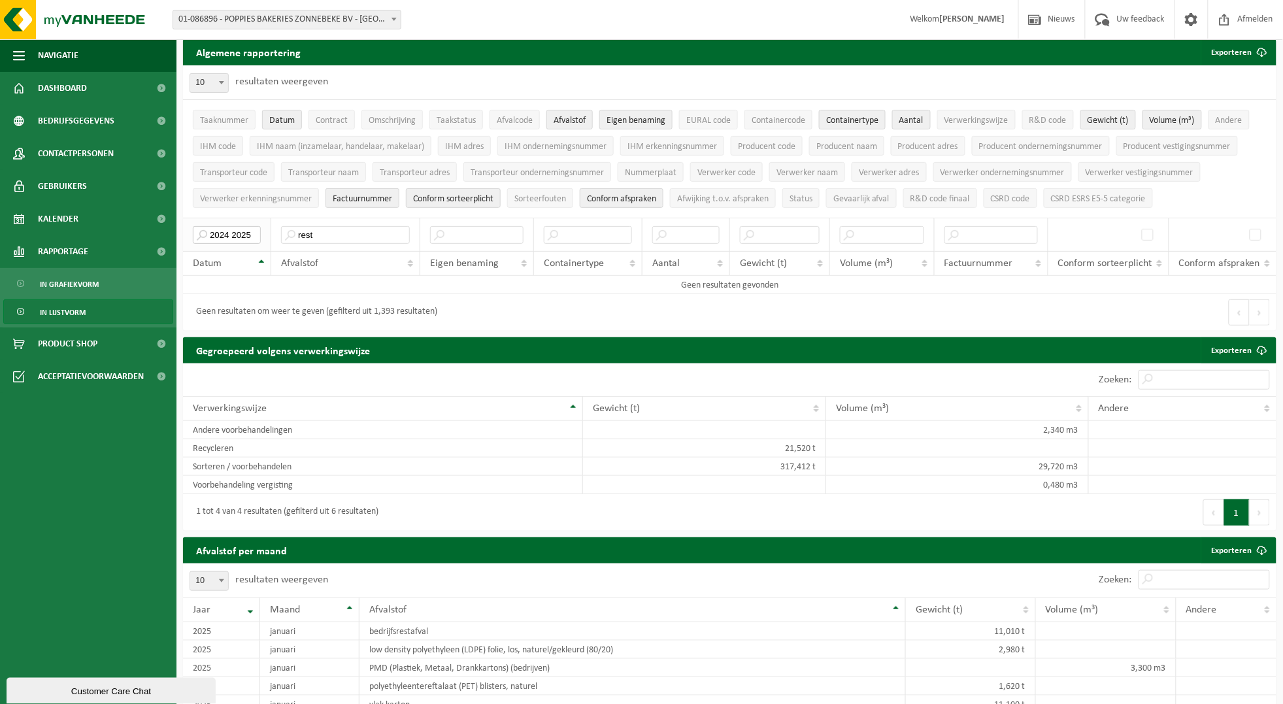
drag, startPoint x: 250, startPoint y: 231, endPoint x: 186, endPoint y: 233, distance: 64.1
click at [186, 233] on th "2024 2025" at bounding box center [227, 234] width 88 height 33
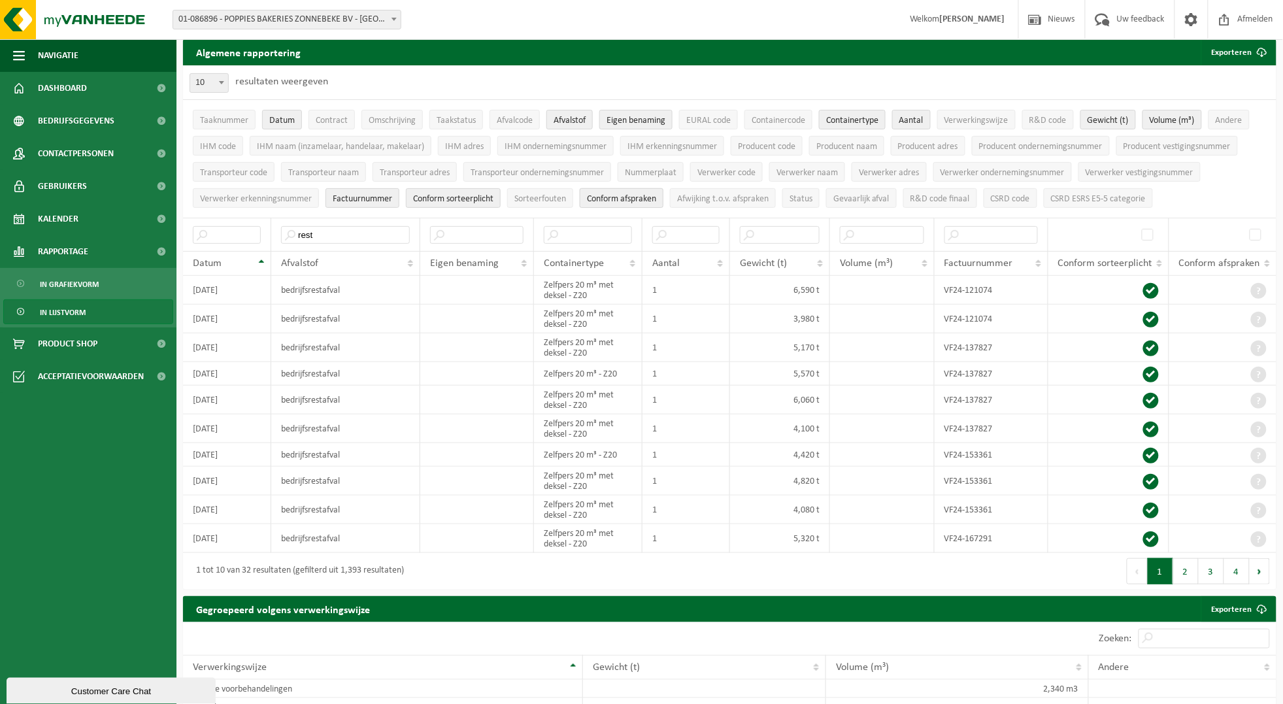
click at [631, 194] on span "Conform afspraken" at bounding box center [621, 199] width 69 height 10
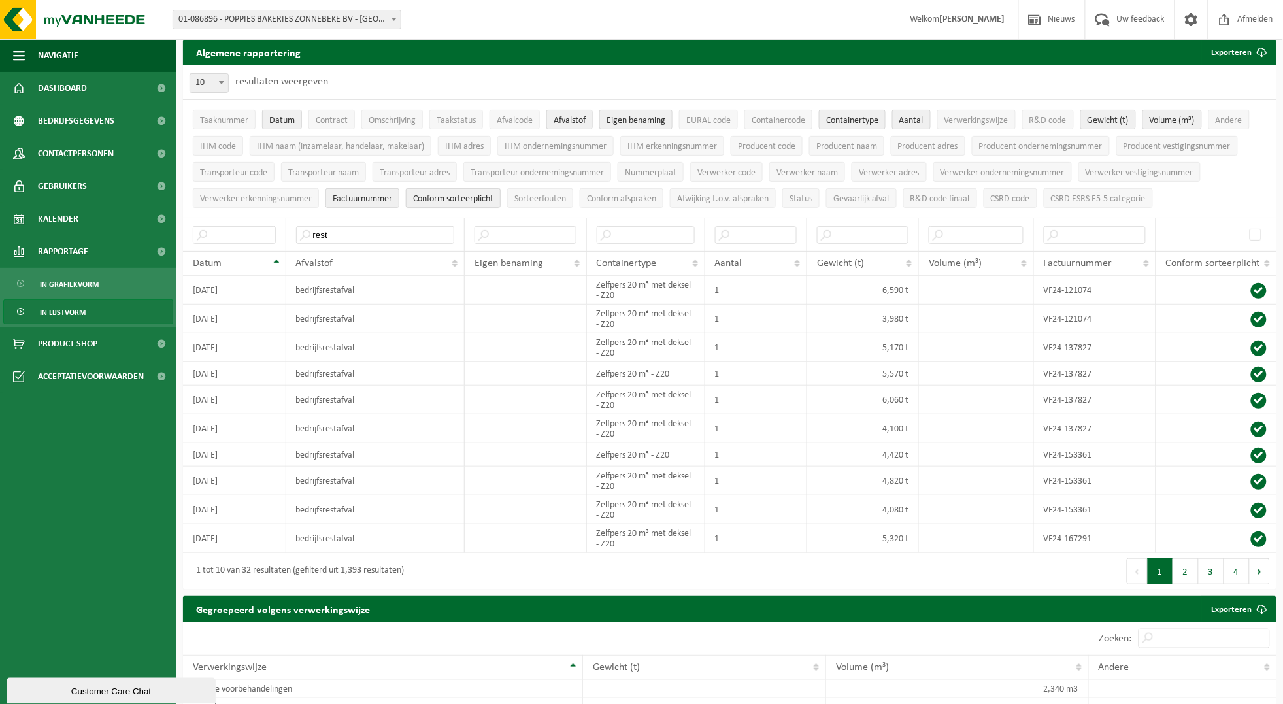
click at [454, 203] on span "Conform sorteerplicht" at bounding box center [453, 199] width 80 height 10
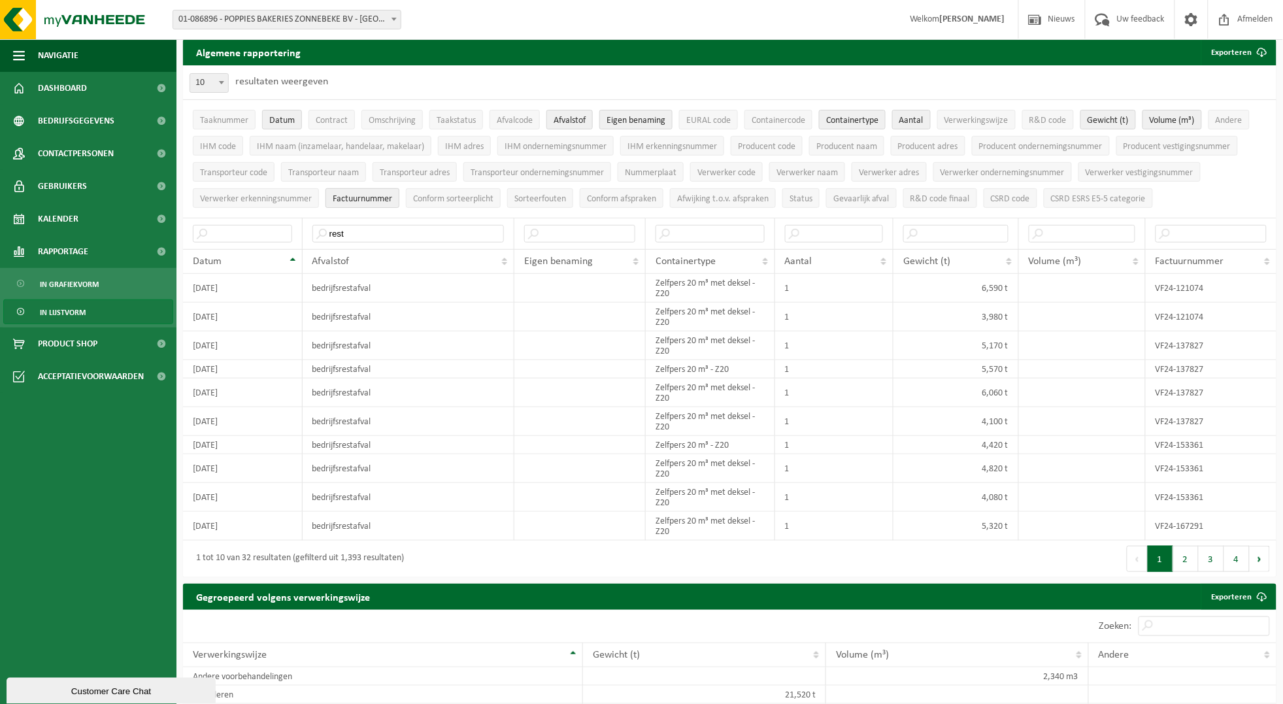
click at [383, 199] on span "Factuurnummer" at bounding box center [362, 199] width 59 height 10
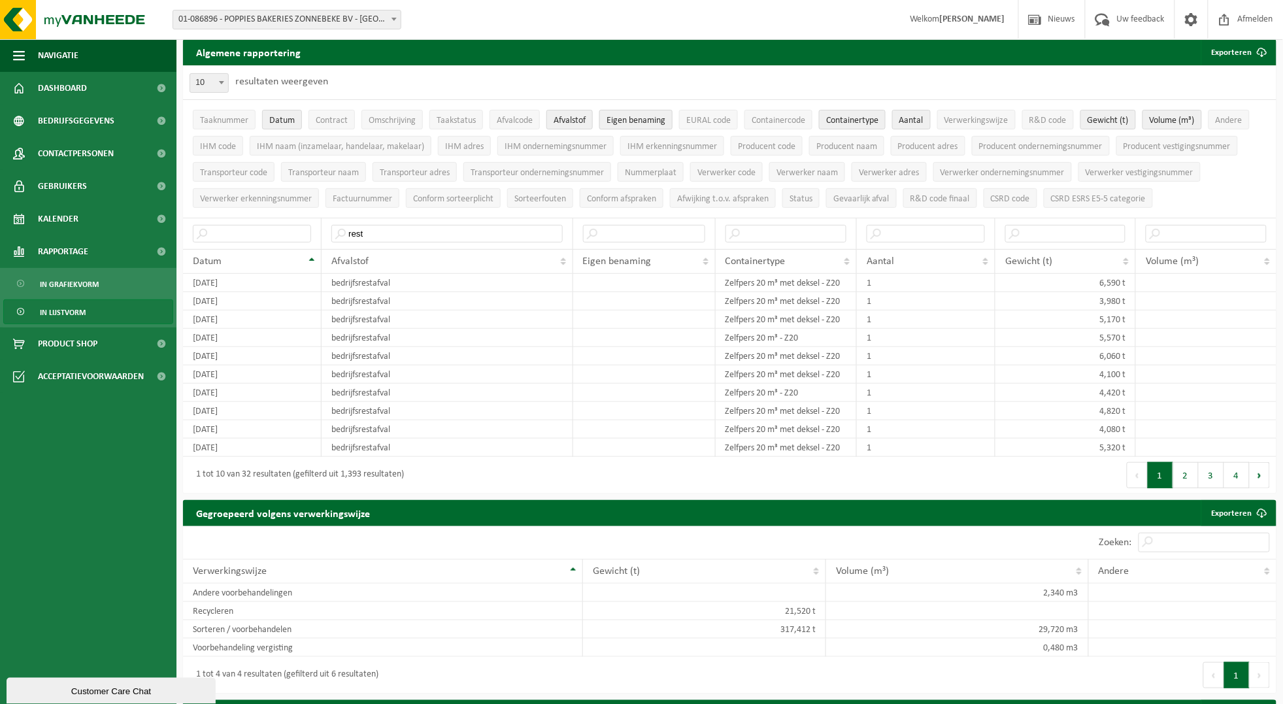
click at [633, 122] on span "Eigen benaming" at bounding box center [635, 121] width 59 height 10
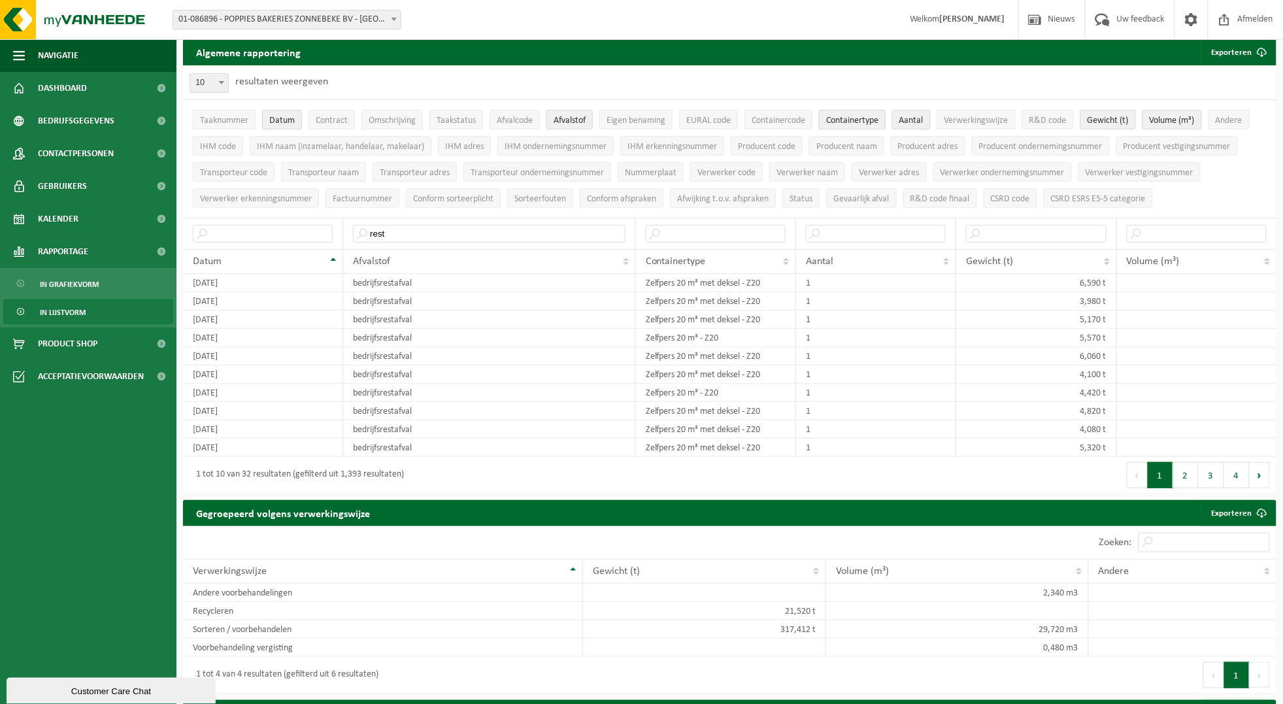
click at [865, 121] on span "Containertype" at bounding box center [852, 121] width 52 height 10
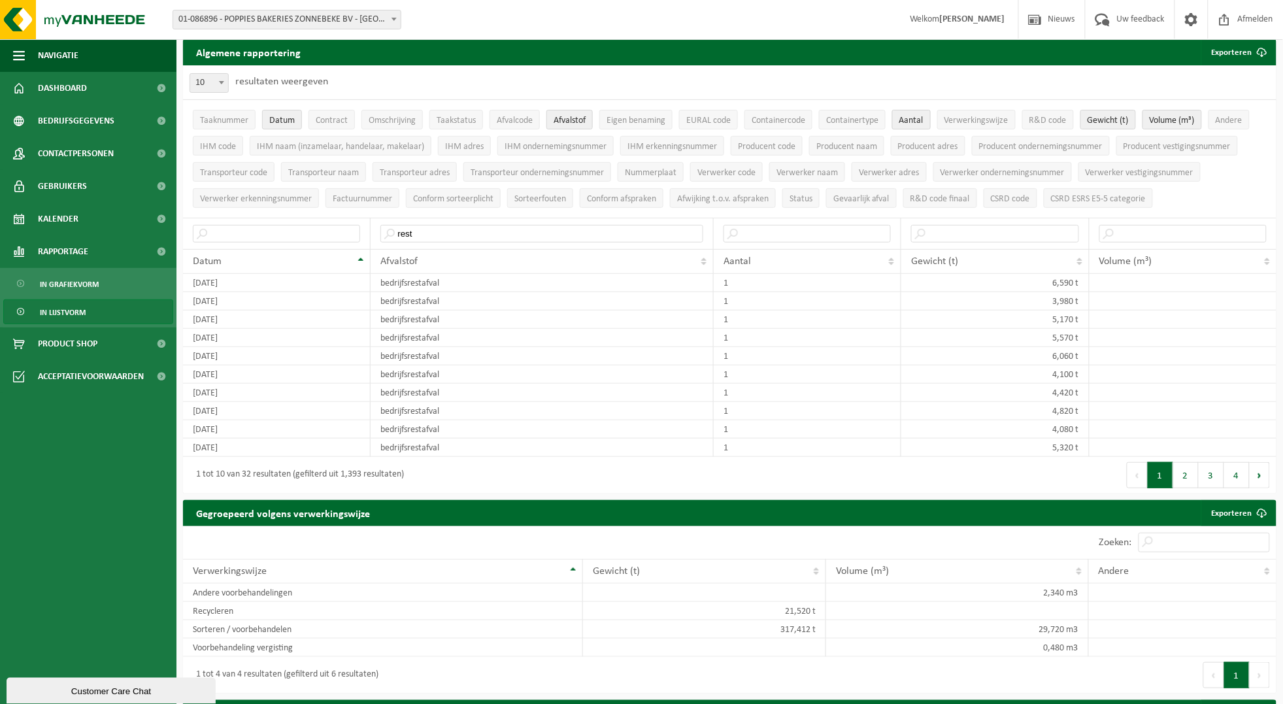
click at [923, 117] on span "Aantal" at bounding box center [911, 121] width 24 height 10
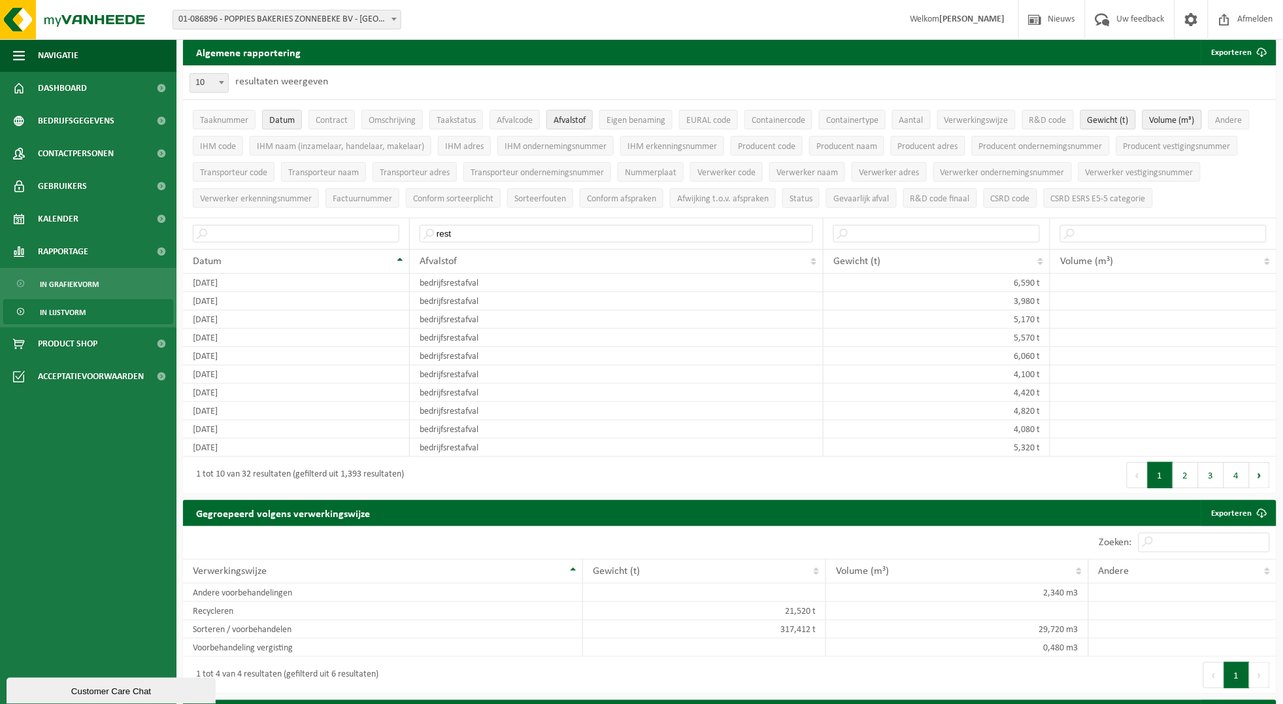
click at [1185, 119] on span "Volume (m³)" at bounding box center [1172, 121] width 45 height 10
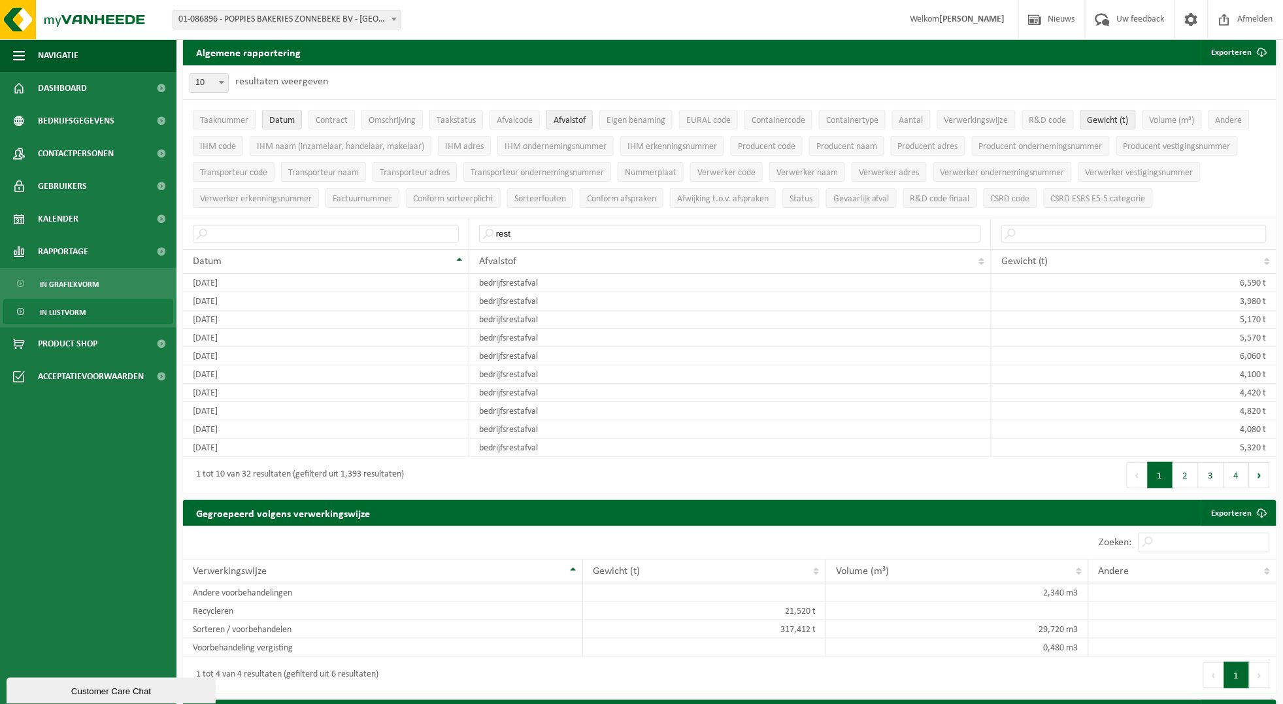
scroll to position [0, 0]
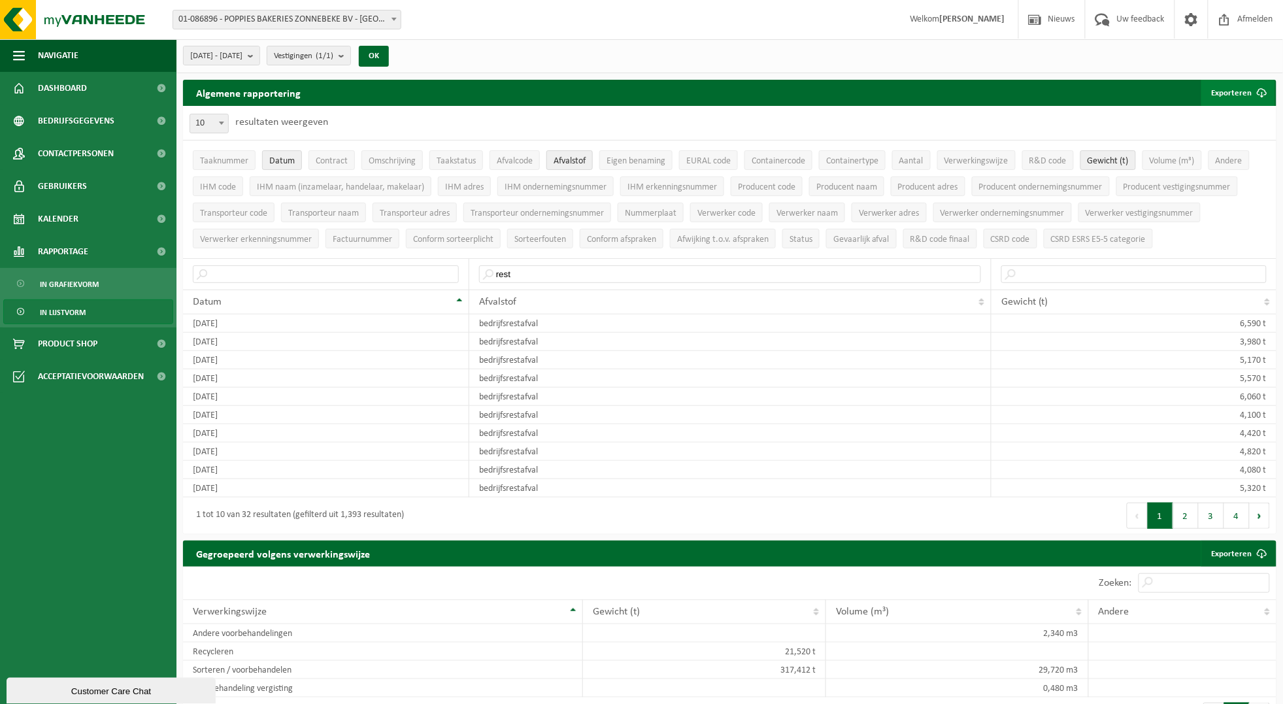
click at [1242, 92] on button "Exporteren" at bounding box center [1238, 93] width 74 height 26
click at [1215, 120] on link "Enkel mijn selectie" at bounding box center [1215, 119] width 118 height 26
